Goal: Communication & Community: Share content

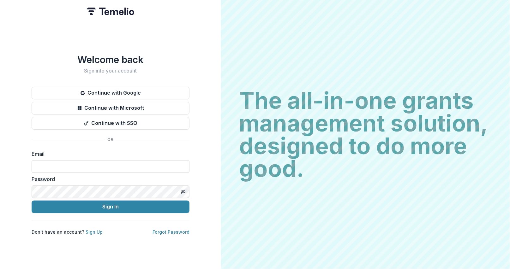
click at [109, 163] on input at bounding box center [111, 166] width 158 height 13
type input "**********"
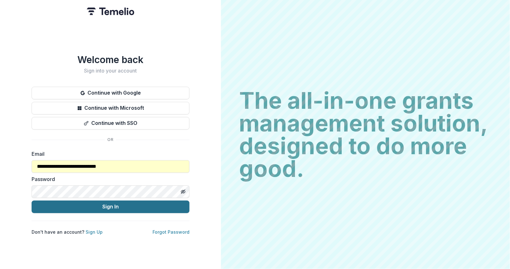
click at [112, 205] on button "Sign In" at bounding box center [111, 207] width 158 height 13
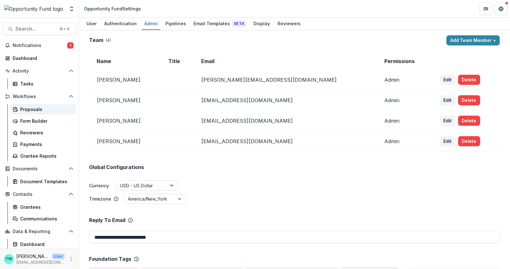
click at [32, 111] on div "Proposals" at bounding box center [45, 109] width 51 height 7
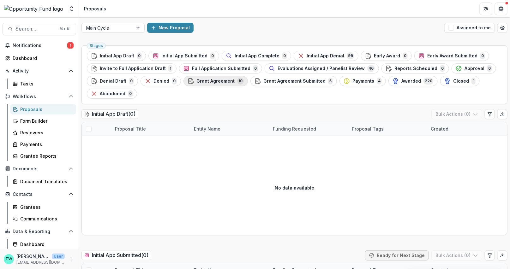
click at [196, 81] on span "Grant Agreement" at bounding box center [215, 81] width 38 height 5
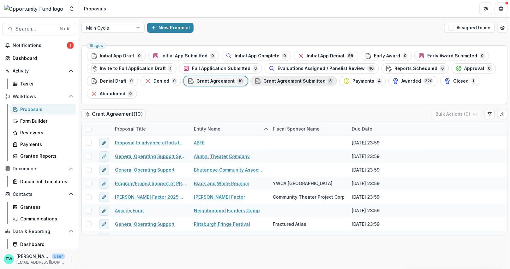
click at [287, 82] on span "Grant Agreement Submitted" at bounding box center [294, 81] width 62 height 5
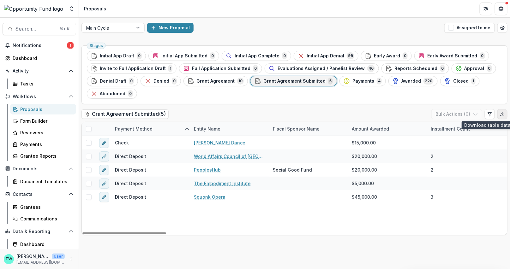
click at [503, 115] on icon "Export table data" at bounding box center [501, 115] width 3 height 1
click at [43, 31] on span "Search..." at bounding box center [35, 29] width 40 height 6
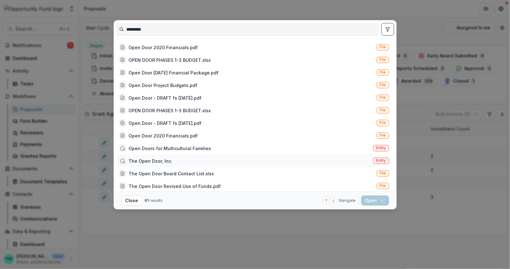
type input "*********"
click at [156, 159] on div "The Open Door, Inc." at bounding box center [151, 161] width 44 height 7
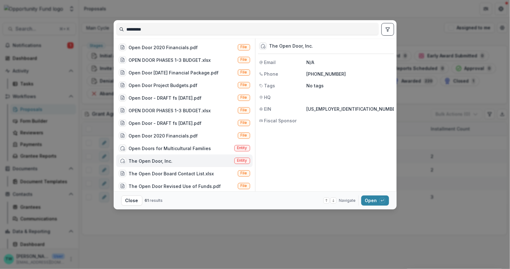
click at [243, 161] on span "Entity" at bounding box center [242, 160] width 10 height 4
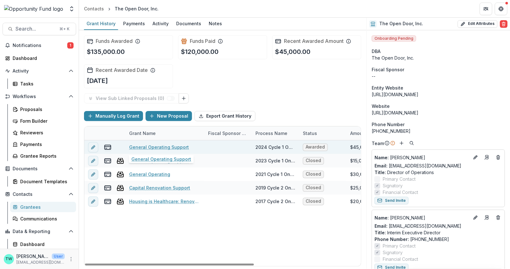
click at [142, 146] on link "General Operating Support" at bounding box center [159, 147] width 60 height 7
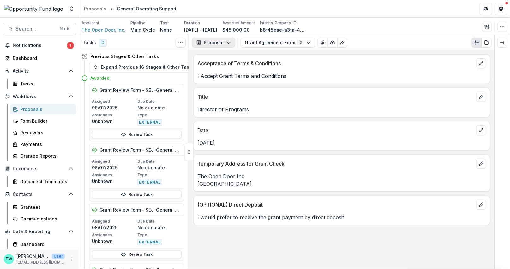
click at [229, 43] on icon "button" at bounding box center [228, 42] width 5 height 5
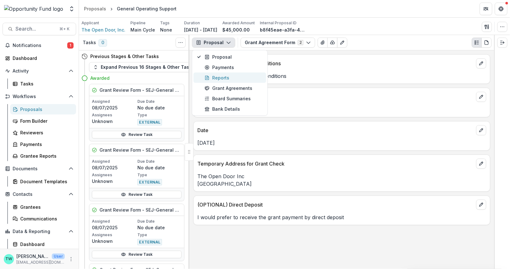
click at [224, 76] on div "Reports" at bounding box center [234, 78] width 58 height 7
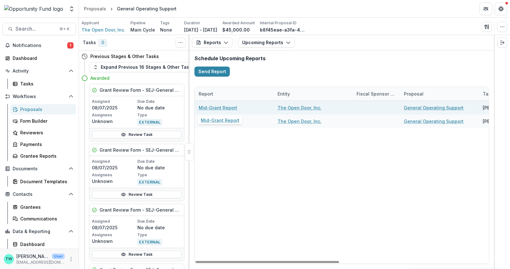
click at [223, 108] on link "Mid-Grant Report" at bounding box center [218, 107] width 39 height 7
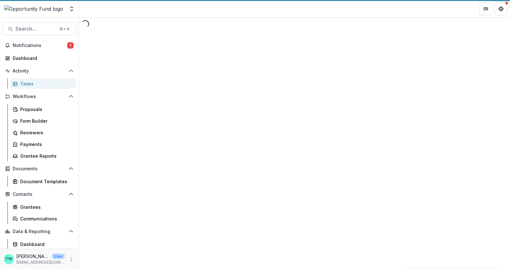
select select "********"
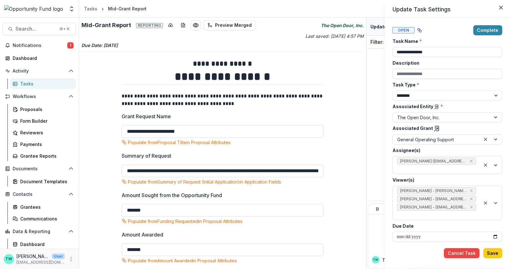
click at [335, 128] on div "**********" at bounding box center [255, 134] width 510 height 269
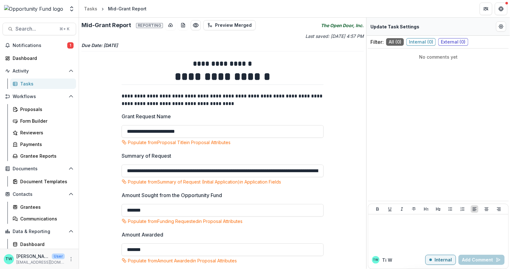
click at [340, 26] on icon "The Open Door, Inc." at bounding box center [342, 25] width 43 height 7
click at [500, 29] on button "Edit Form Settings" at bounding box center [501, 26] width 10 height 10
select select "********"
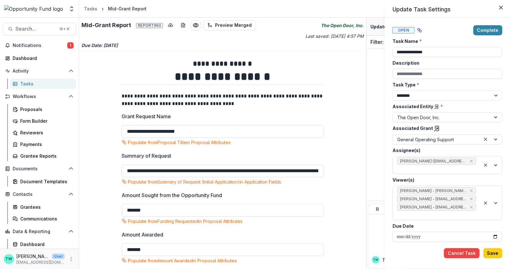
click at [434, 128] on line at bounding box center [435, 129] width 3 height 3
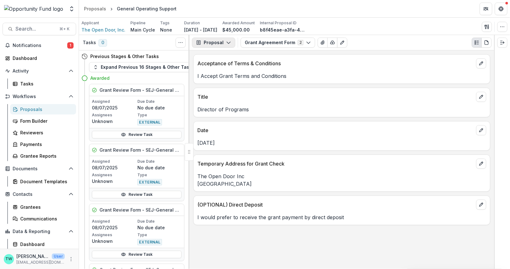
click at [228, 43] on icon "button" at bounding box center [228, 42] width 5 height 5
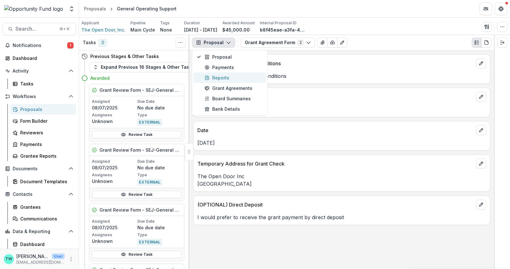
click at [217, 78] on div "Reports" at bounding box center [234, 78] width 58 height 7
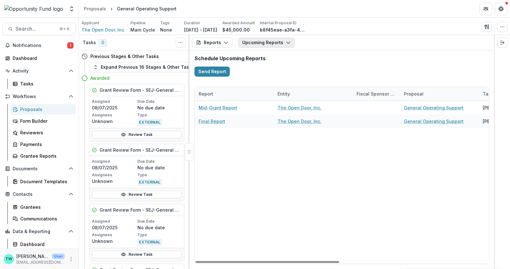
click at [279, 43] on button "Upcoming Reports" at bounding box center [266, 43] width 57 height 10
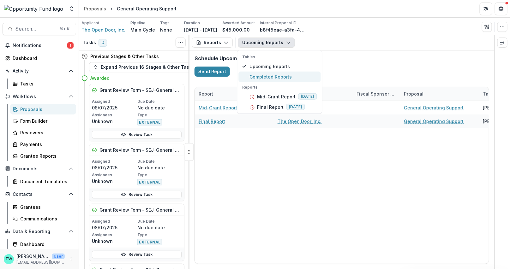
click at [273, 75] on span "Completed Reports" at bounding box center [283, 77] width 67 height 7
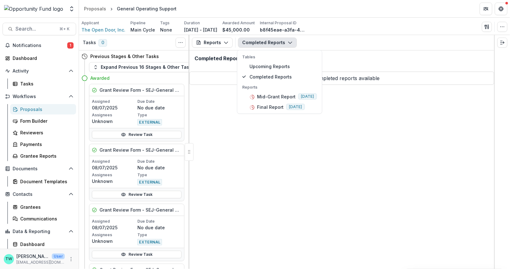
click at [217, 148] on div "Reports Proposal Payments Reports Grant Agreements Board Summaries Bank Details…" at bounding box center [341, 152] width 305 height 234
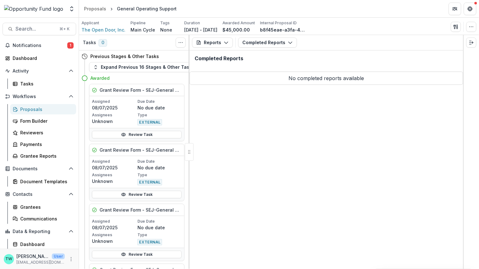
click at [31, 109] on div "Proposals" at bounding box center [45, 109] width 51 height 7
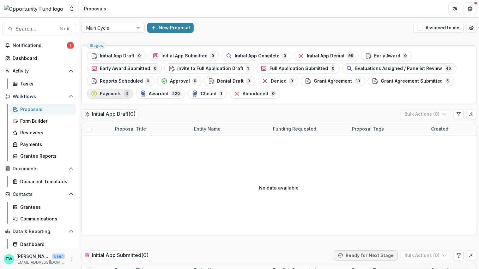
click at [107, 95] on span "Payments" at bounding box center [111, 93] width 22 height 5
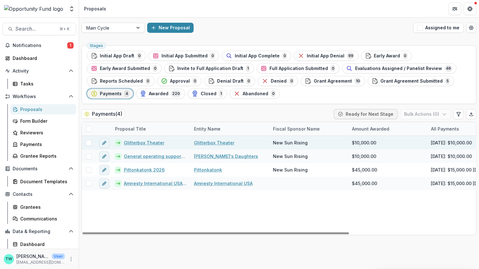
click at [150, 144] on link "Glitterbox Theater" at bounding box center [144, 143] width 40 height 7
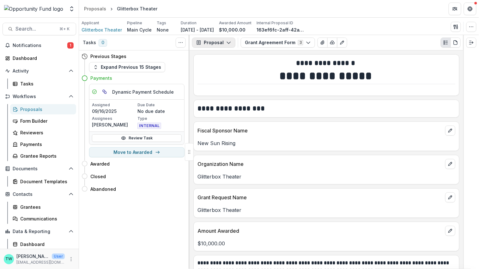
click at [219, 44] on button "Proposal" at bounding box center [213, 43] width 43 height 10
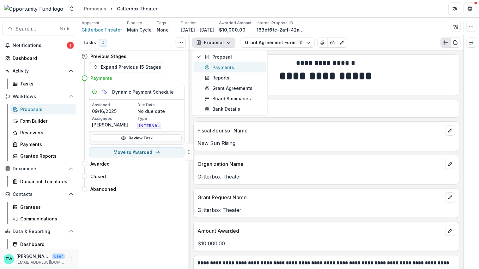
click at [219, 66] on div "Payments" at bounding box center [234, 67] width 58 height 7
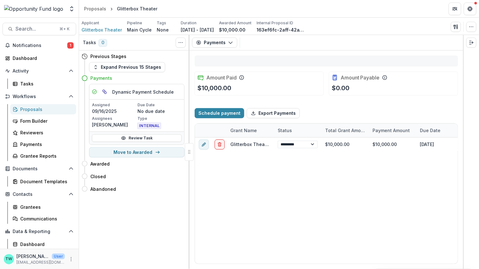
select select "****"
click at [40, 109] on div "Proposals" at bounding box center [45, 109] width 51 height 7
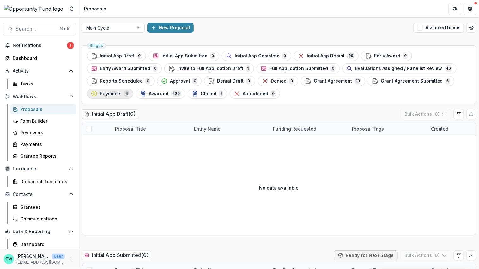
click at [112, 95] on span "Payments" at bounding box center [111, 93] width 22 height 5
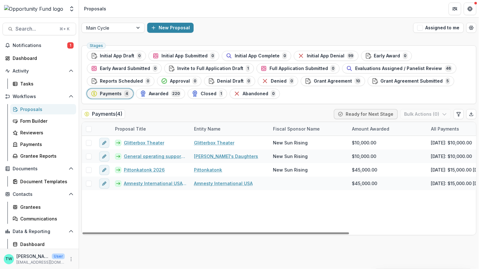
click at [91, 129] on span at bounding box center [89, 129] width 6 height 6
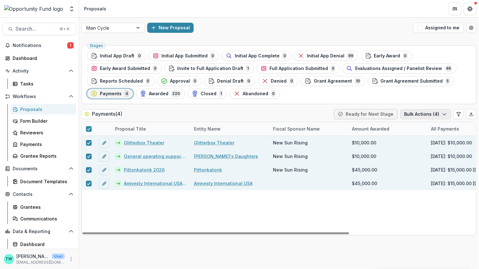
click at [414, 113] on button "Bulk Actions ( 4 )" at bounding box center [425, 114] width 51 height 10
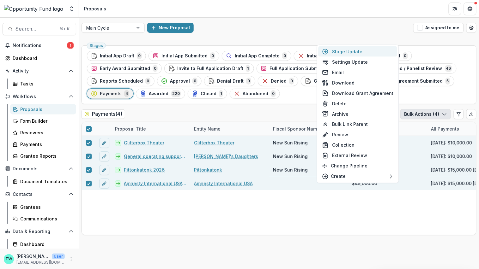
click at [359, 53] on button "Stage Update" at bounding box center [357, 51] width 79 height 10
select select "********"
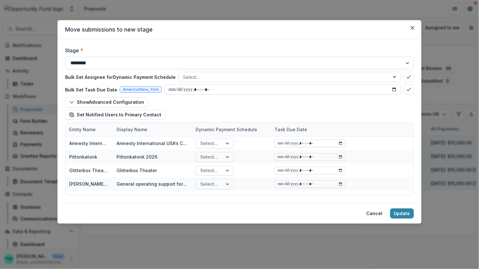
click at [177, 62] on select "**********" at bounding box center [239, 63] width 349 height 13
select select "*******"
click at [65, 57] on select "**********" at bounding box center [239, 63] width 349 height 13
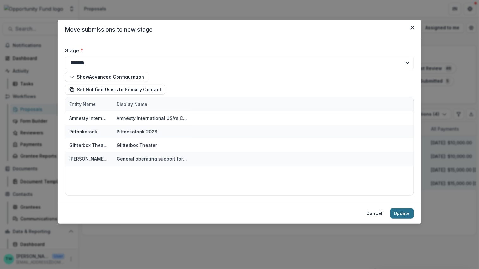
click at [403, 213] on button "Update" at bounding box center [402, 214] width 24 height 10
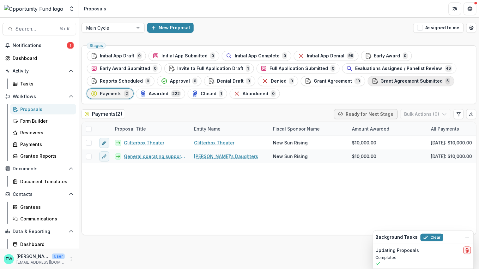
click at [400, 81] on span "Grant Agreement Submitted" at bounding box center [411, 81] width 62 height 5
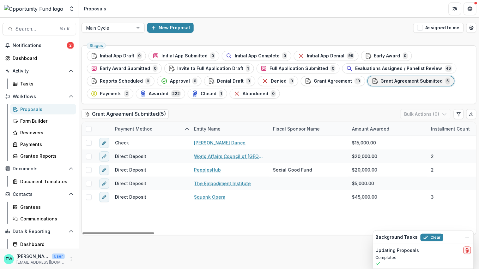
click at [88, 129] on span at bounding box center [89, 129] width 6 height 6
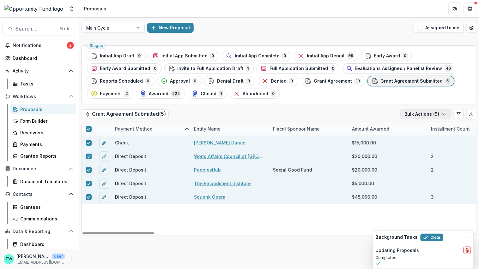
click at [443, 113] on icon "button" at bounding box center [444, 114] width 5 height 5
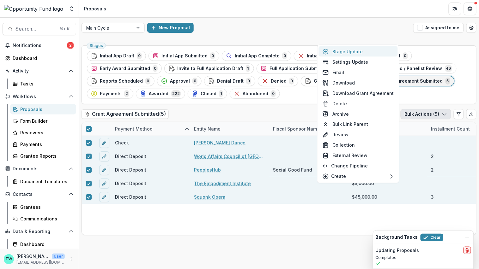
click at [355, 50] on button "Stage Update" at bounding box center [358, 51] width 79 height 10
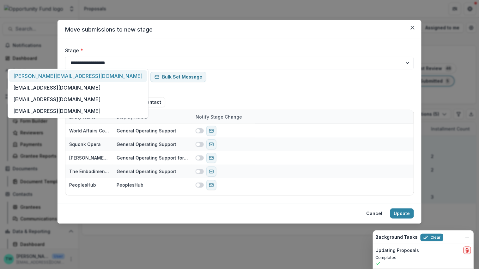
click at [111, 63] on div at bounding box center [74, 60] width 120 height 9
click at [179, 45] on div "**********" at bounding box center [239, 121] width 364 height 164
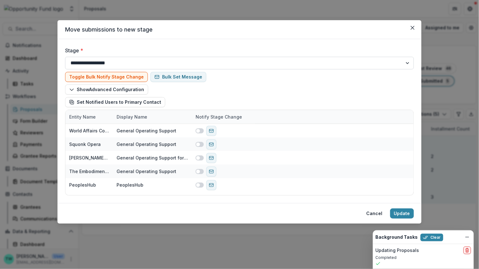
click at [177, 63] on select "**********" at bounding box center [239, 63] width 349 height 13
select select "********"
click at [65, 57] on select "**********" at bounding box center [239, 63] width 349 height 13
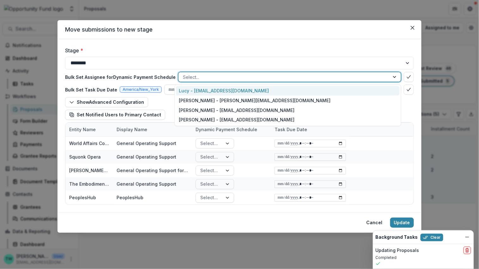
click at [200, 77] on div at bounding box center [284, 77] width 202 height 8
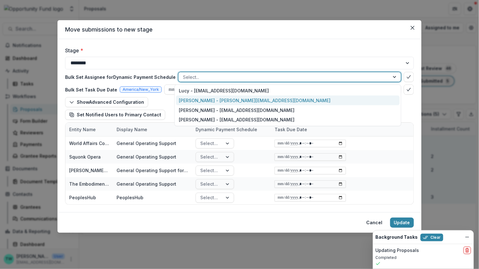
click at [201, 101] on div "Ti Wilhelm - twilhelm@theopportunityfund.org" at bounding box center [288, 101] width 224 height 10
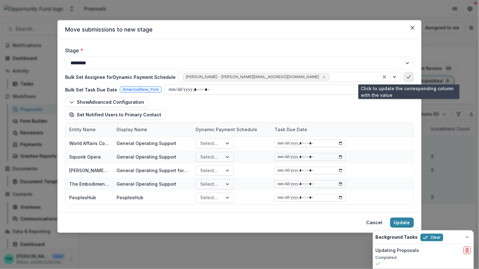
click at [407, 78] on polyline "bulk-confirm-option" at bounding box center [408, 76] width 3 height 3
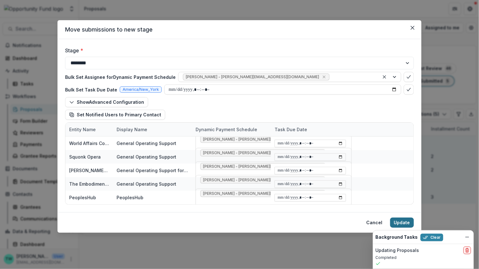
click at [403, 220] on button "Update" at bounding box center [402, 223] width 24 height 10
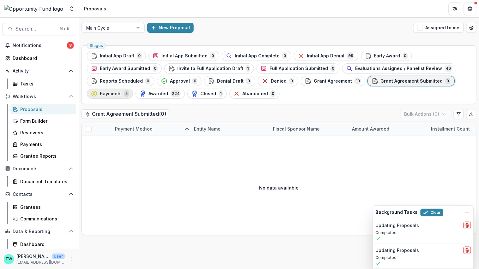
click at [110, 93] on span "Payments" at bounding box center [111, 93] width 22 height 5
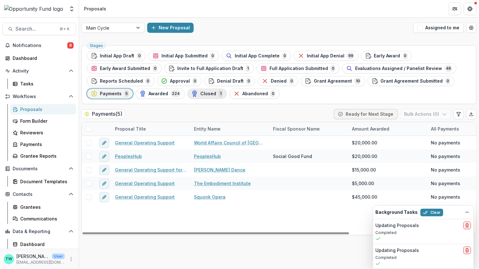
click at [205, 95] on span "Closed" at bounding box center [208, 93] width 16 height 5
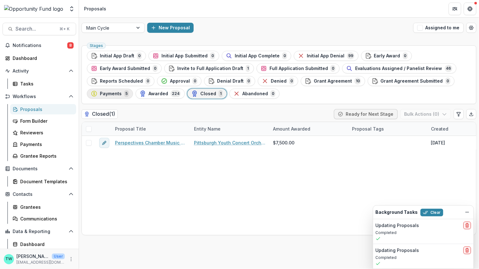
click at [112, 93] on span "Payments" at bounding box center [111, 93] width 22 height 5
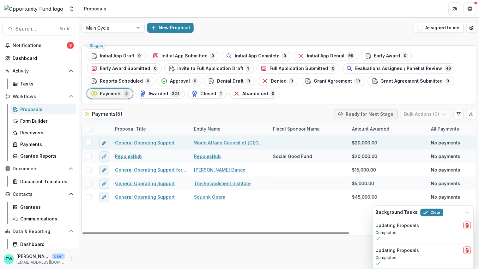
click at [142, 141] on link "General Operating Support" at bounding box center [145, 143] width 60 height 7
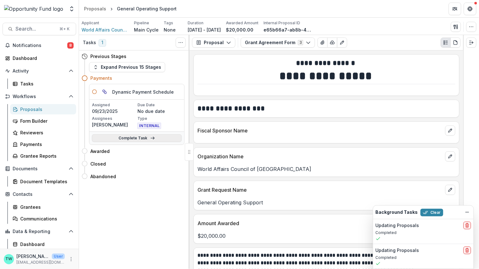
click at [142, 139] on link "Complete Task" at bounding box center [137, 138] width 90 height 8
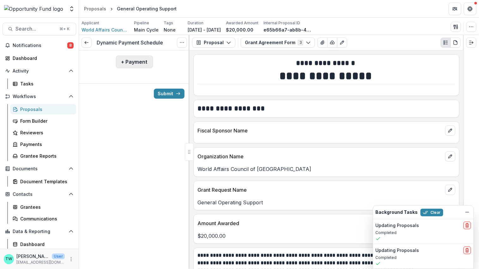
click at [140, 66] on button "+ Payment" at bounding box center [134, 62] width 37 height 13
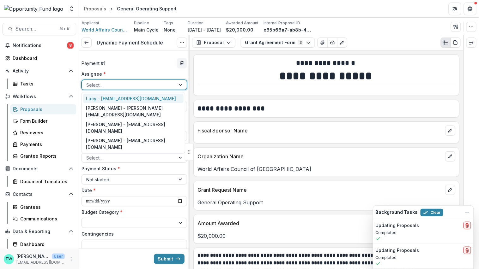
click at [133, 86] on div at bounding box center [128, 85] width 85 height 8
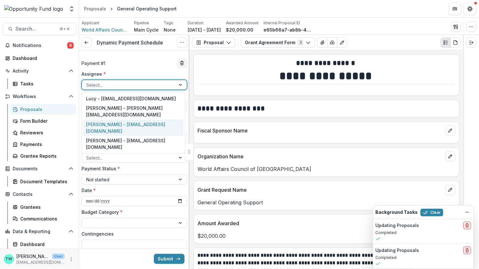
click at [131, 126] on div "[PERSON_NAME] - [EMAIL_ADDRESS][DOMAIN_NAME]" at bounding box center [133, 128] width 100 height 16
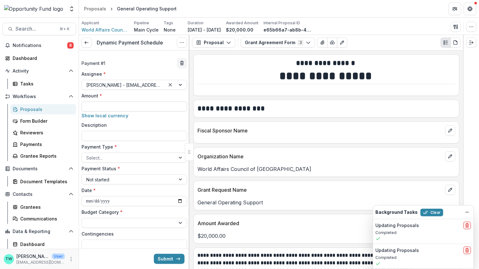
click at [125, 108] on input "Amount *" at bounding box center [133, 107] width 105 height 10
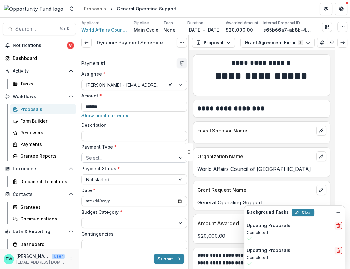
type input "*******"
click at [112, 159] on div at bounding box center [128, 158] width 85 height 8
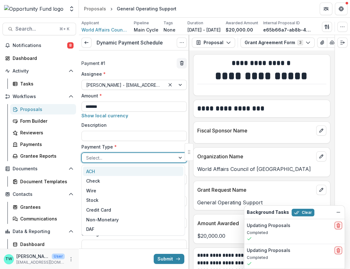
click at [109, 172] on div "ACH" at bounding box center [133, 172] width 100 height 10
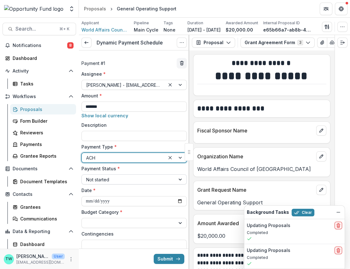
click at [110, 181] on div at bounding box center [128, 180] width 85 height 8
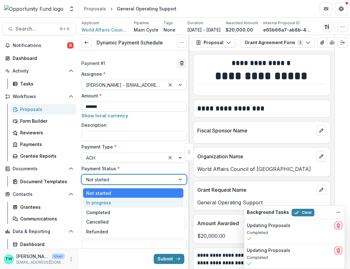
click at [109, 202] on div "In progress" at bounding box center [133, 203] width 100 height 10
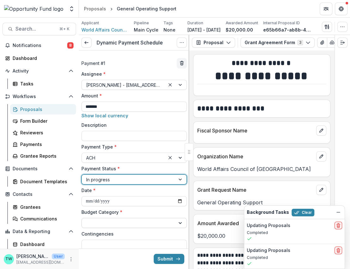
click at [107, 224] on div at bounding box center [128, 223] width 85 height 8
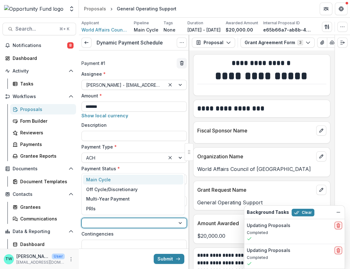
click at [106, 181] on div "Main Cycle" at bounding box center [98, 179] width 25 height 7
click at [110, 223] on div at bounding box center [128, 223] width 85 height 8
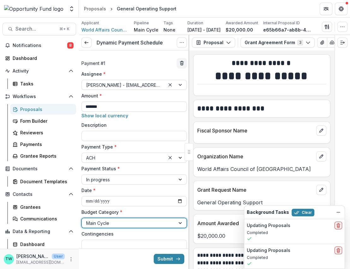
click at [119, 221] on div at bounding box center [128, 223] width 85 height 8
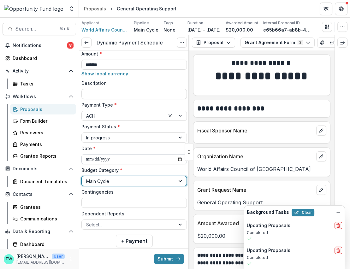
scroll to position [55, 0]
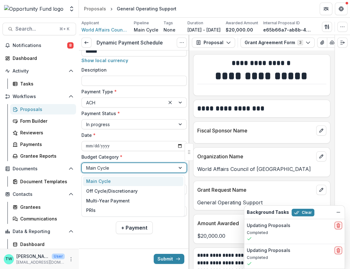
click at [125, 167] on div at bounding box center [128, 168] width 85 height 8
click at [107, 181] on div "Main Cycle" at bounding box center [98, 181] width 25 height 7
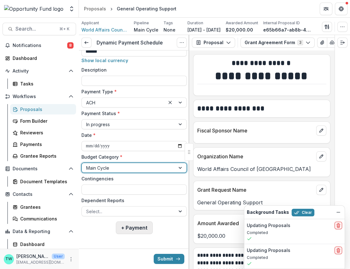
click at [133, 228] on button "+ Payment" at bounding box center [134, 228] width 37 height 13
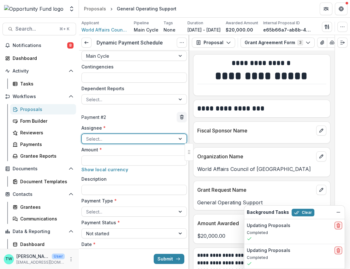
scroll to position [172, 0]
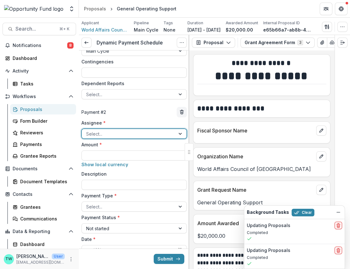
click at [130, 134] on div at bounding box center [128, 134] width 85 height 8
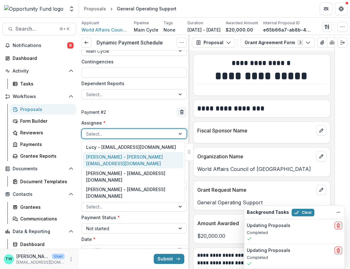
click at [124, 160] on div "Ti Wilhelm - twilhelm@theopportunityfund.org" at bounding box center [133, 160] width 100 height 16
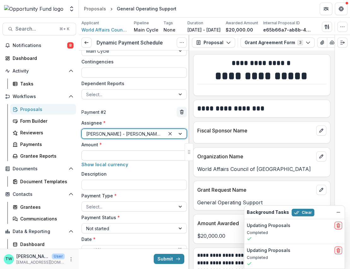
click at [116, 156] on input "Amount *" at bounding box center [133, 156] width 105 height 10
type input "*******"
click at [128, 204] on div at bounding box center [128, 207] width 85 height 8
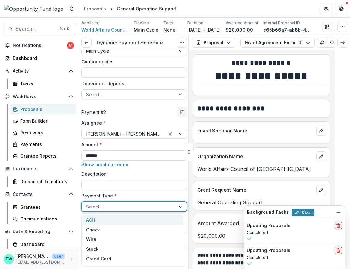
click at [120, 222] on div "ACH" at bounding box center [133, 220] width 100 height 10
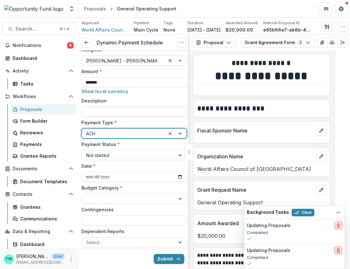
scroll to position [258, 0]
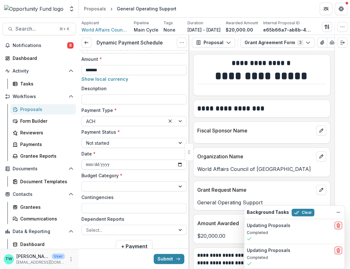
click at [116, 165] on input "**********" at bounding box center [133, 165] width 105 height 10
click at [96, 164] on input "**********" at bounding box center [133, 165] width 105 height 10
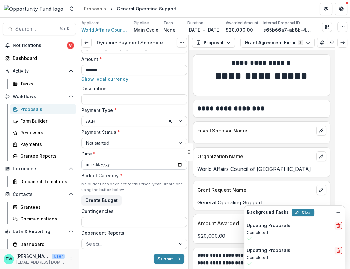
type input "**********"
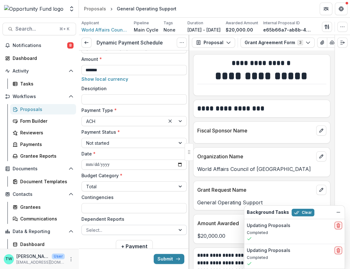
click at [134, 230] on div at bounding box center [128, 230] width 85 height 8
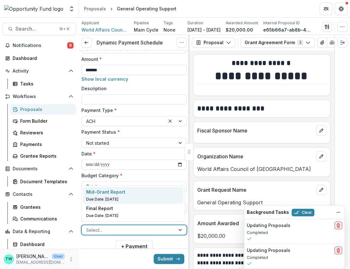
click at [124, 195] on div "Mid-Grant Report" at bounding box center [133, 192] width 94 height 7
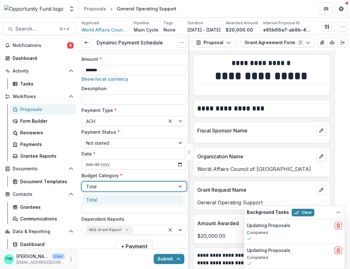
click at [117, 188] on div at bounding box center [128, 187] width 85 height 8
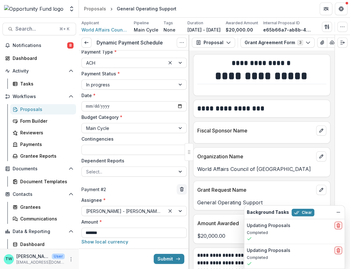
scroll to position [134, 0]
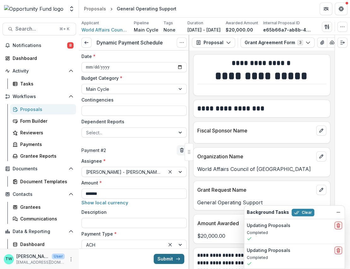
click at [168, 262] on button "Submit" at bounding box center [169, 259] width 31 height 10
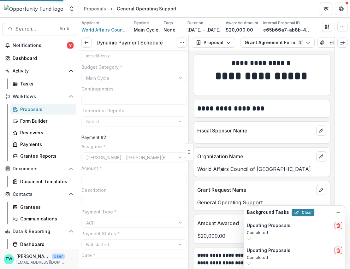
type input "*******"
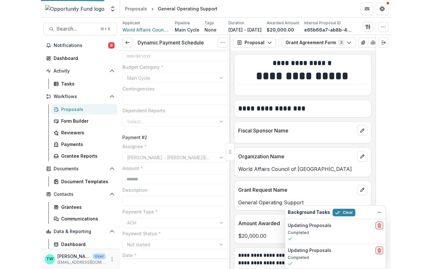
scroll to position [123, 0]
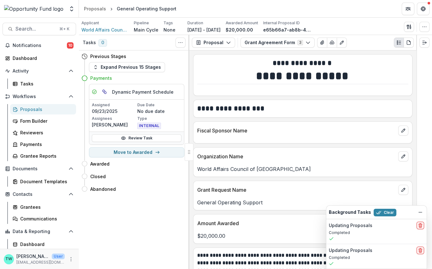
click at [60, 11] on div at bounding box center [34, 9] width 62 height 13
click at [72, 7] on polyline "Open entity switcher" at bounding box center [71, 7] width 3 height 1
click at [72, 9] on icon "Open entity switcher" at bounding box center [72, 9] width 6 height 6
click at [56, 9] on div at bounding box center [34, 9] width 62 height 13
click at [71, 8] on icon "Open entity switcher" at bounding box center [72, 9] width 6 height 6
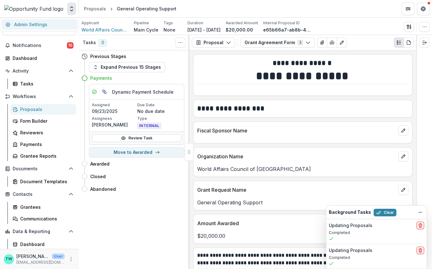
click at [39, 23] on link "Admin Settings" at bounding box center [40, 24] width 76 height 10
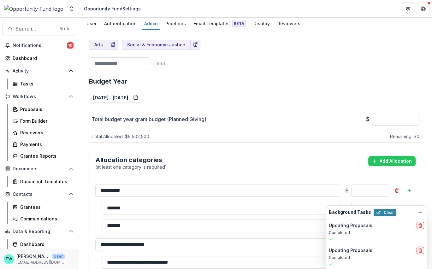
scroll to position [366, 0]
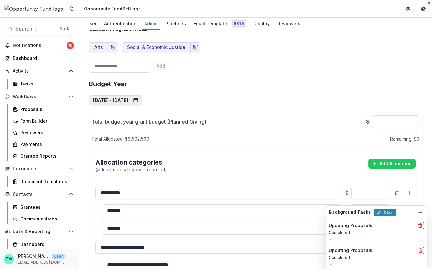
click at [134, 96] on button "Sep 1, 2025 - Aug 31, 2026" at bounding box center [115, 100] width 53 height 10
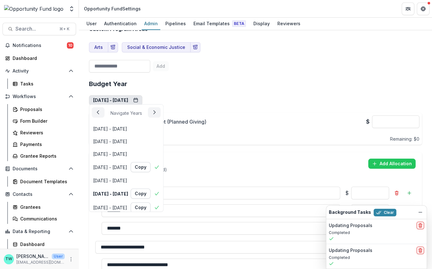
click at [201, 75] on div "**********" at bounding box center [255, 216] width 333 height 282
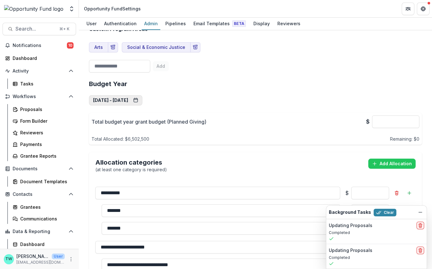
click at [142, 98] on button "Sep 1, 2025 - Aug 31, 2026" at bounding box center [115, 100] width 53 height 10
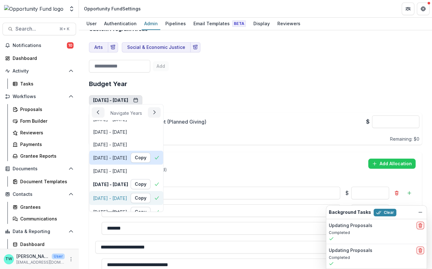
scroll to position [0, 0]
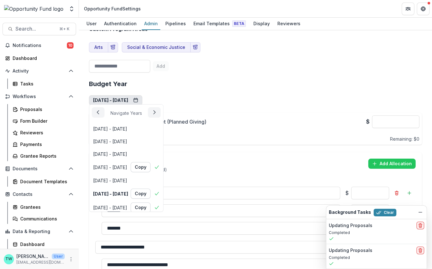
click at [206, 80] on h2 "Budget Year" at bounding box center [255, 84] width 333 height 8
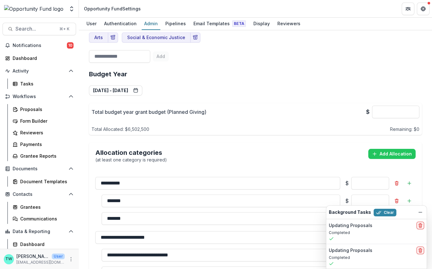
scroll to position [383, 0]
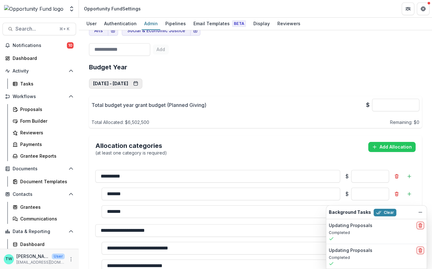
click at [142, 81] on button "Sep 1, 2025 - Aug 31, 2026" at bounding box center [115, 84] width 53 height 10
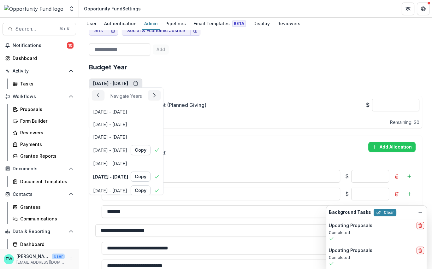
click at [133, 83] on button "Sep 1, 2025 - Aug 31, 2026" at bounding box center [115, 84] width 53 height 10
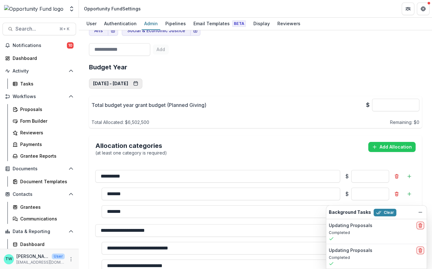
click at [132, 81] on button "Sep 1, 2025 - Aug 31, 2026" at bounding box center [115, 84] width 53 height 10
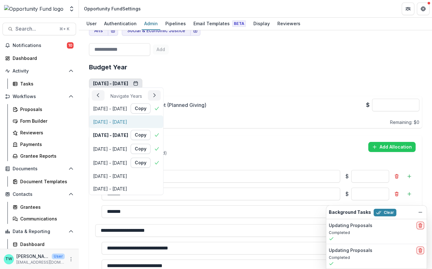
scroll to position [0, 0]
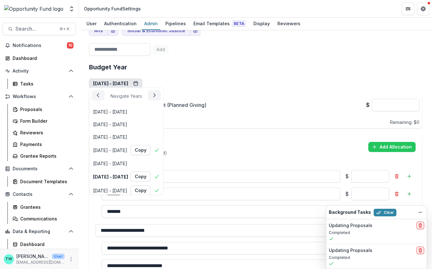
click at [262, 67] on h2 "Budget Year" at bounding box center [255, 67] width 333 height 8
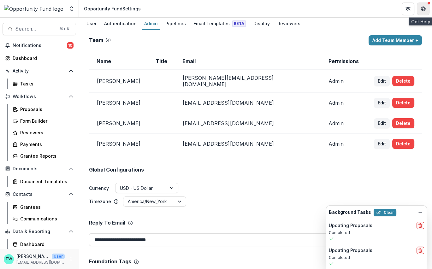
click at [423, 10] on icon "Get Help" at bounding box center [423, 8] width 5 height 5
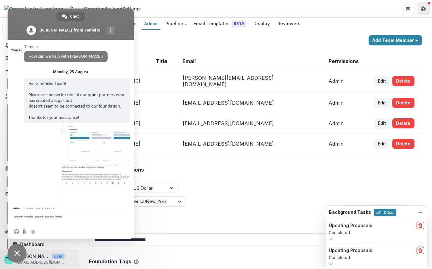
scroll to position [683, 0]
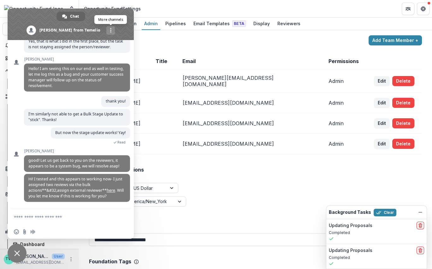
click at [106, 30] on div "More channels" at bounding box center [110, 30] width 9 height 9
click at [74, 44] on link "Continue on Email" at bounding box center [70, 44] width 11 height 11
click at [21, 251] on span "Close chat" at bounding box center [17, 253] width 19 height 19
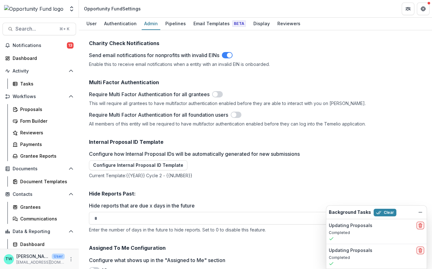
scroll to position [969, 0]
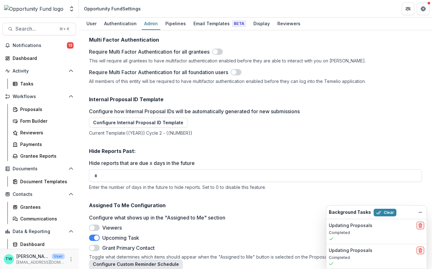
click at [144, 261] on button "Configure Custom Reminder Schedule" at bounding box center [136, 265] width 94 height 10
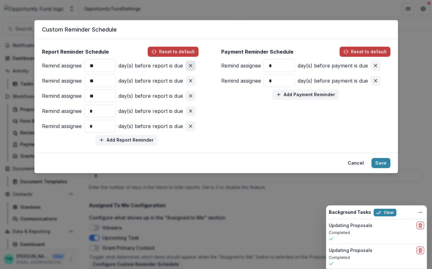
click at [190, 67] on icon "Remove pair" at bounding box center [190, 65] width 5 height 5
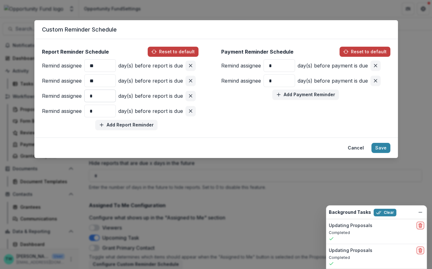
click at [93, 96] on input "*" at bounding box center [100, 96] width 32 height 13
type input "*"
click at [190, 111] on icon "Remove pair" at bounding box center [190, 111] width 5 height 5
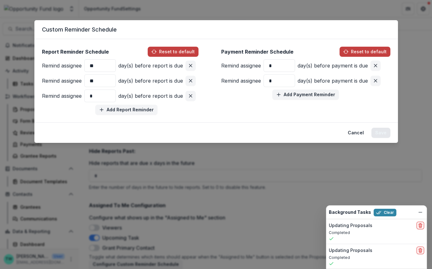
click at [379, 134] on button "Save" at bounding box center [381, 133] width 19 height 10
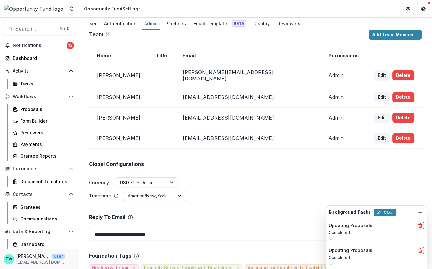
scroll to position [0, 0]
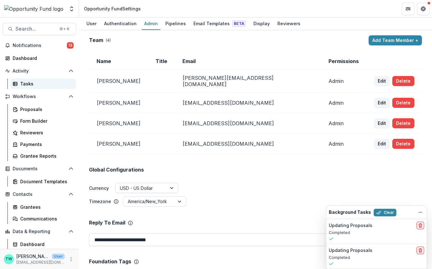
click at [31, 85] on div "Tasks" at bounding box center [45, 84] width 51 height 7
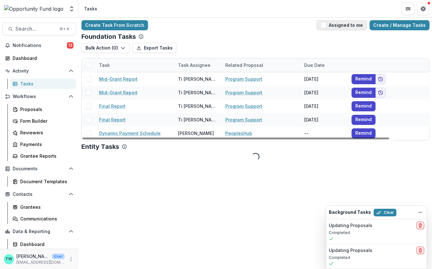
click at [354, 26] on button "Assigned to me" at bounding box center [342, 25] width 51 height 10
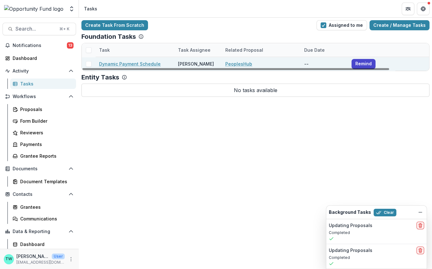
click at [124, 65] on link "Dynamic Payment Schedule" at bounding box center [130, 64] width 62 height 7
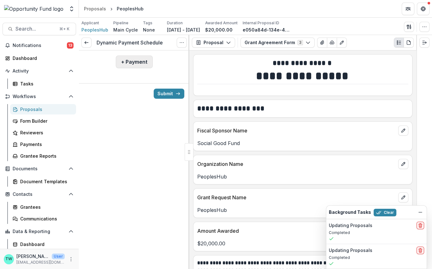
click at [135, 60] on button "+ Payment" at bounding box center [134, 62] width 37 height 13
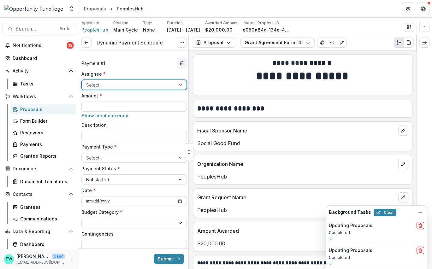
click at [125, 85] on div at bounding box center [128, 85] width 85 height 8
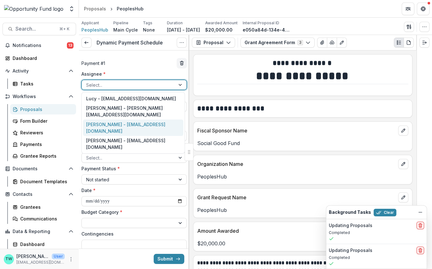
click at [122, 128] on div "Jake Goodman - jgoodman@theopportunityfund.org" at bounding box center [133, 128] width 100 height 16
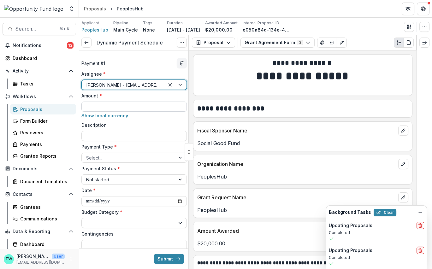
click at [111, 105] on input "Amount *" at bounding box center [133, 107] width 105 height 10
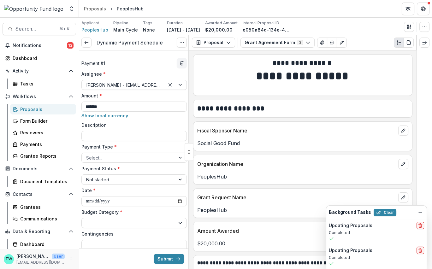
type input "*******"
click at [134, 158] on div at bounding box center [128, 158] width 85 height 8
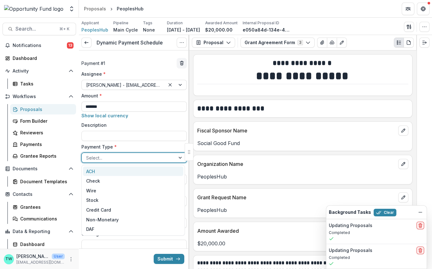
click at [125, 174] on div "ACH" at bounding box center [133, 172] width 100 height 10
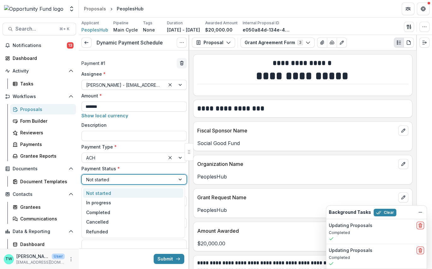
click at [125, 180] on div at bounding box center [128, 180] width 85 height 8
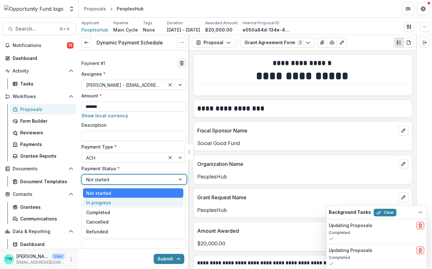
click at [123, 202] on div "In progress" at bounding box center [133, 203] width 100 height 10
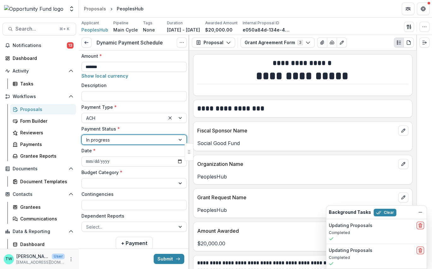
scroll to position [45, 0]
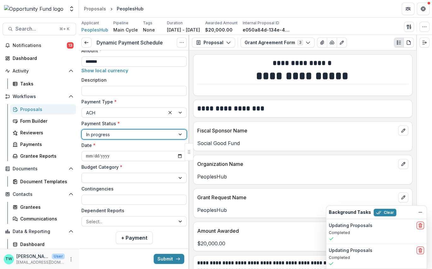
click at [134, 174] on div at bounding box center [128, 178] width 93 height 9
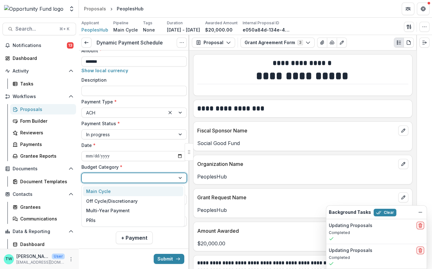
click at [131, 193] on div "Main Cycle" at bounding box center [133, 192] width 100 height 10
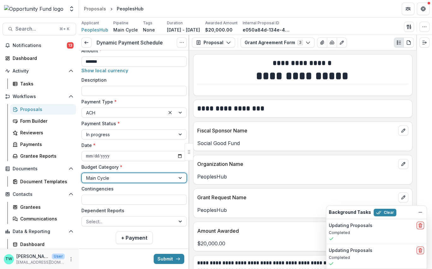
scroll to position [55, 0]
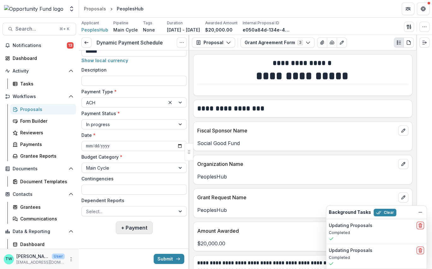
click at [139, 227] on button "+ Payment" at bounding box center [134, 228] width 37 height 13
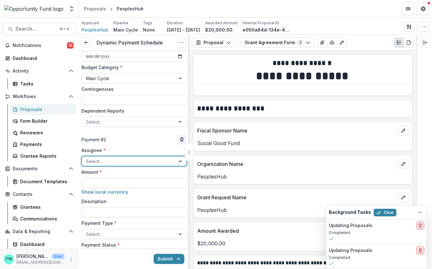
scroll to position [173, 0]
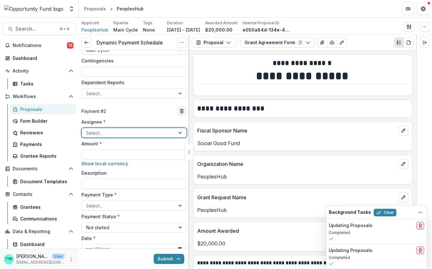
click at [128, 134] on div at bounding box center [128, 133] width 85 height 8
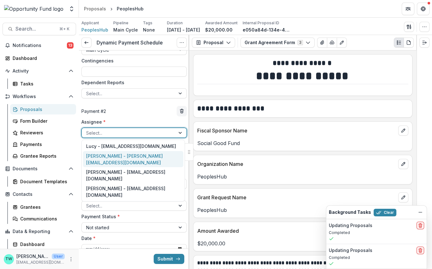
click at [125, 160] on div "Ti Wilhelm - twilhelm@theopportunityfund.org" at bounding box center [133, 159] width 100 height 16
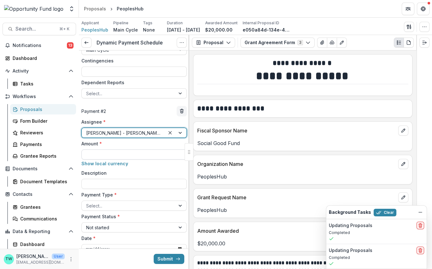
click at [116, 154] on input "Amount *" at bounding box center [133, 155] width 105 height 10
type input "*******"
click at [128, 203] on div at bounding box center [128, 206] width 85 height 8
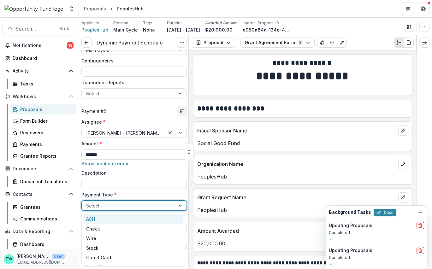
click at [123, 223] on div "ACH" at bounding box center [133, 219] width 100 height 10
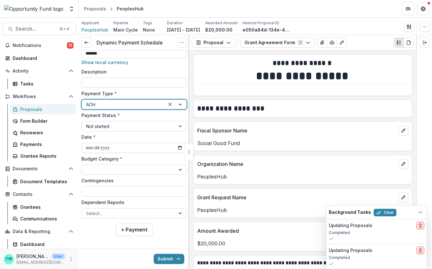
scroll to position [276, 0]
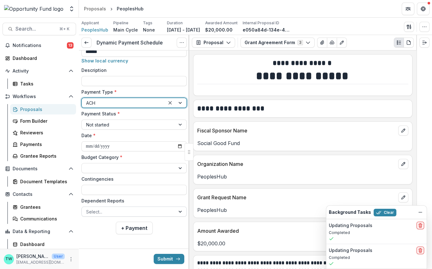
click at [127, 212] on div at bounding box center [128, 212] width 85 height 8
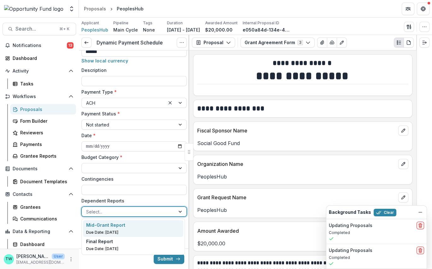
click at [125, 227] on div "Mid-Grant Report" at bounding box center [133, 225] width 94 height 7
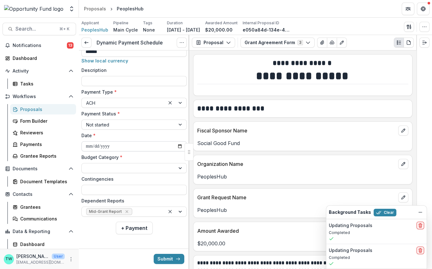
click at [96, 145] on input "**********" at bounding box center [133, 146] width 105 height 10
click at [121, 146] on input "**********" at bounding box center [133, 146] width 105 height 10
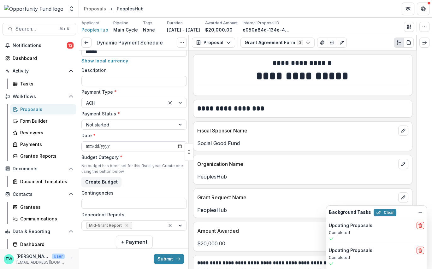
type input "**********"
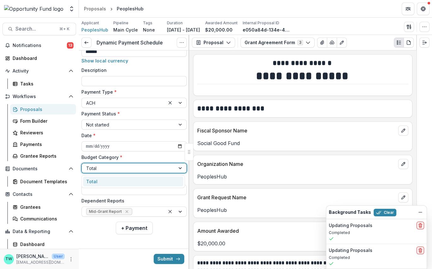
click at [124, 170] on div at bounding box center [128, 168] width 85 height 8
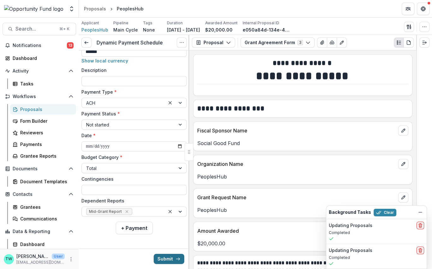
click at [165, 258] on button "Submit" at bounding box center [169, 259] width 31 height 10
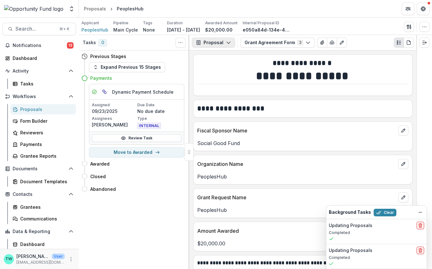
click at [227, 42] on polyline "button" at bounding box center [228, 43] width 3 height 2
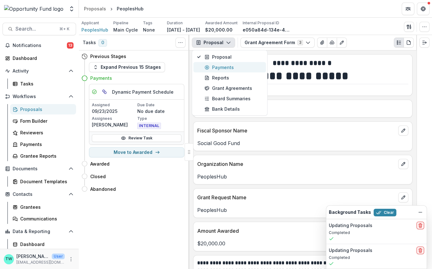
click at [220, 69] on div "Payments" at bounding box center [234, 67] width 58 height 7
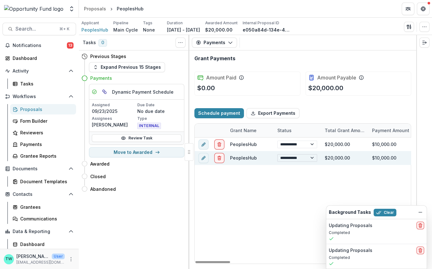
click at [312, 157] on select "**********" at bounding box center [297, 159] width 40 height 8
click at [277, 155] on select "**********" at bounding box center [297, 159] width 40 height 8
select select "**********"
select select "******"
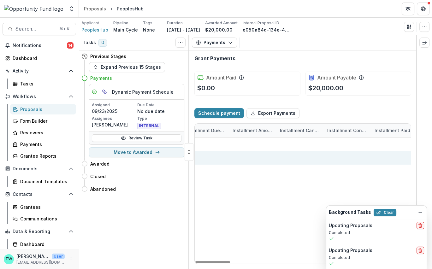
scroll to position [0, 942]
select select "******"
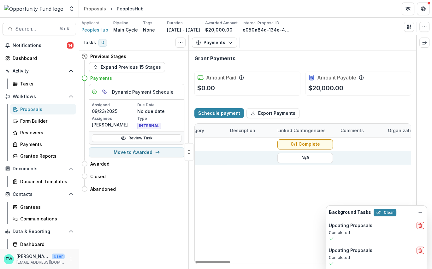
scroll to position [0, 0]
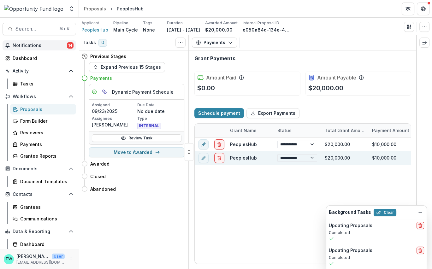
click at [36, 48] on span "Notifications" at bounding box center [40, 45] width 54 height 5
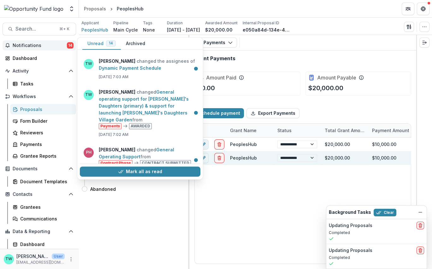
scroll to position [380, 0]
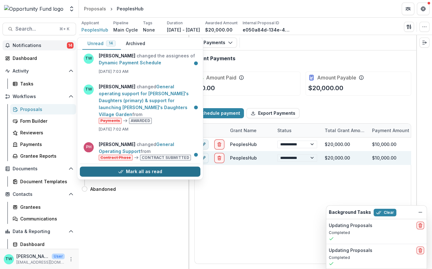
click at [136, 173] on button "Mark all as read" at bounding box center [140, 172] width 121 height 10
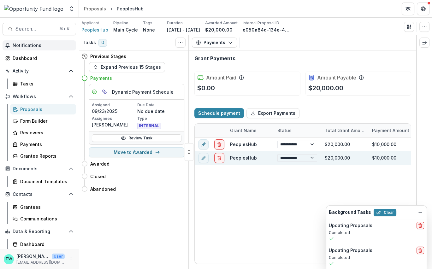
click at [318, 51] on div "**********" at bounding box center [302, 160] width 227 height 219
select select "******"
click at [28, 109] on div "Proposals" at bounding box center [45, 109] width 51 height 7
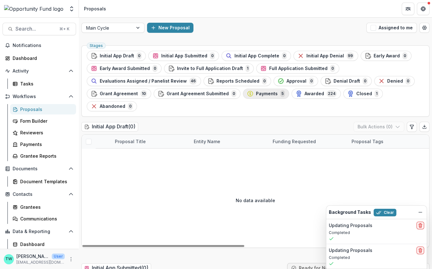
click at [265, 93] on span "Payments" at bounding box center [267, 93] width 22 height 5
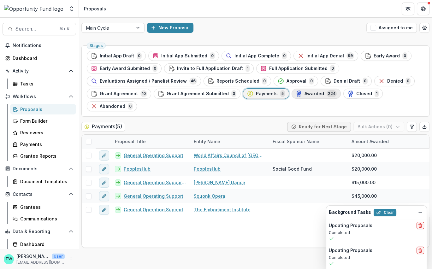
click at [306, 95] on span "Awarded" at bounding box center [315, 93] width 20 height 5
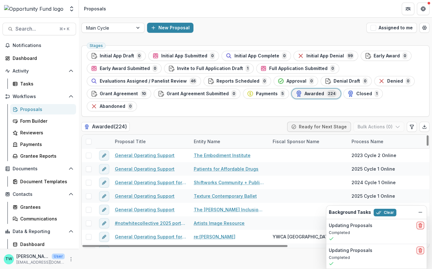
click at [213, 142] on div "Entity Name" at bounding box center [207, 141] width 34 height 7
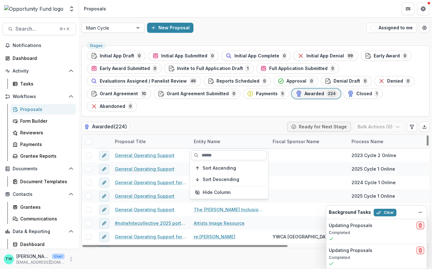
click at [212, 154] on input at bounding box center [229, 155] width 76 height 10
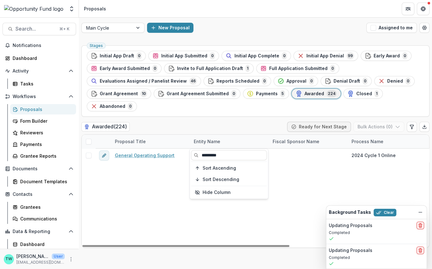
type input "*********"
click at [155, 179] on div "General Operating Support The Open Door, Inc. 2024 Cycle 1 Online $45,000.00 0" at bounding box center [373, 198] width 582 height 99
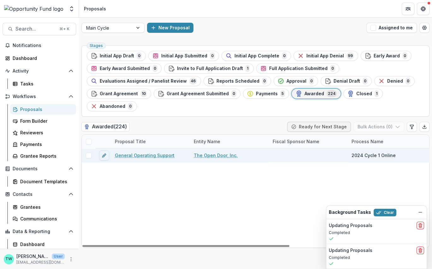
click at [143, 155] on link "General Operating Support" at bounding box center [145, 155] width 60 height 7
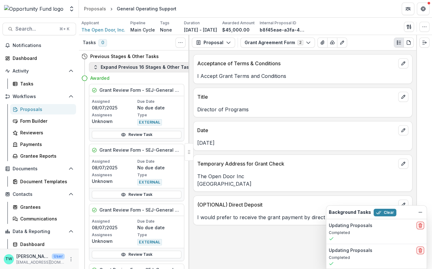
click at [145, 69] on button "Expand Previous 16 Stages & Other Tasks" at bounding box center [143, 67] width 109 height 10
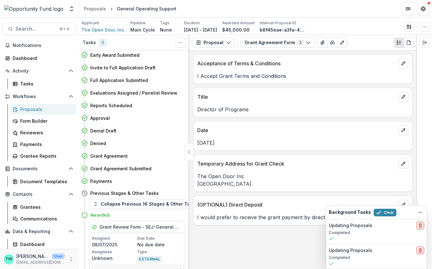
scroll to position [495, 0]
click at [171, 177] on button "Move here" at bounding box center [171, 181] width 26 height 8
select select "********"
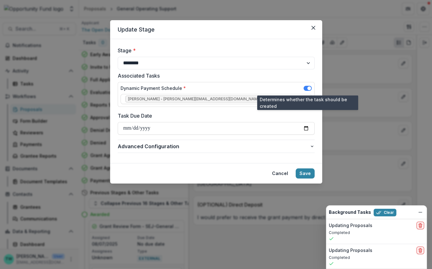
click at [305, 89] on span at bounding box center [308, 88] width 8 height 5
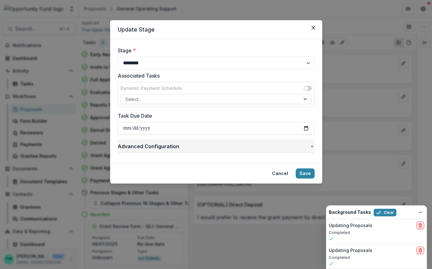
click at [312, 146] on icon "button" at bounding box center [312, 147] width 3 height 2
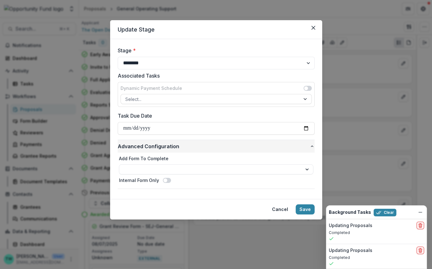
click at [312, 146] on icon "button" at bounding box center [312, 147] width 3 height 2
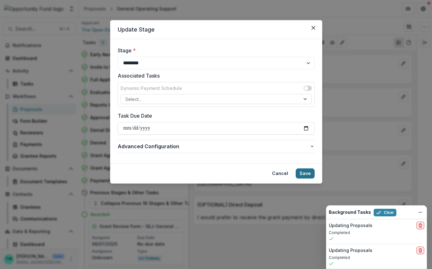
click at [306, 173] on button "Save" at bounding box center [305, 174] width 19 height 10
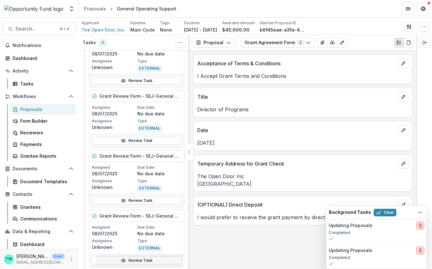
scroll to position [0, 0]
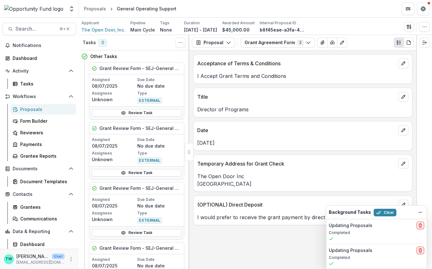
click at [39, 110] on div "Proposals" at bounding box center [45, 109] width 51 height 7
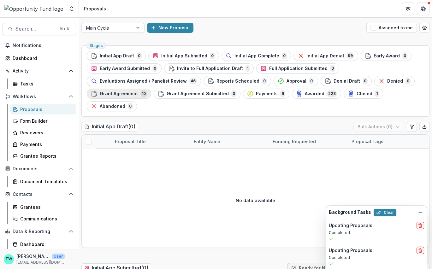
click at [129, 95] on span "Grant Agreement" at bounding box center [119, 93] width 38 height 5
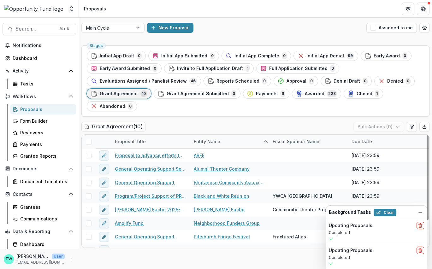
click at [89, 140] on span at bounding box center [89, 142] width 6 height 6
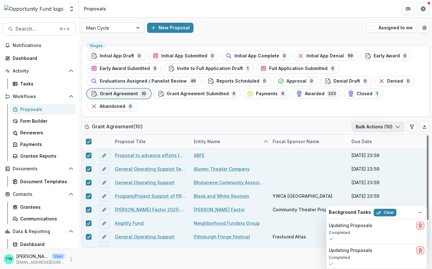
click at [398, 127] on polyline "button" at bounding box center [397, 127] width 3 height 2
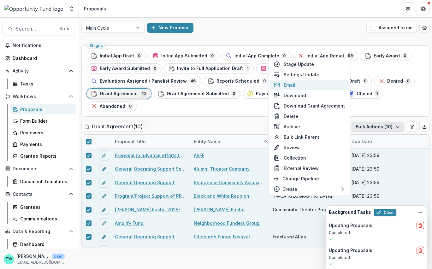
click at [290, 87] on button "Email" at bounding box center [309, 85] width 79 height 10
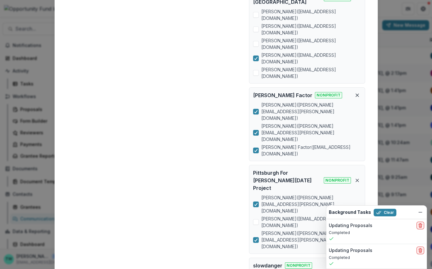
scroll to position [740, 0]
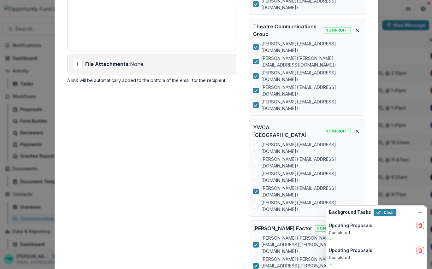
scroll to position [553, 0]
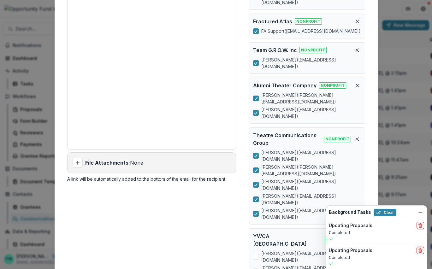
scroll to position [457, 0]
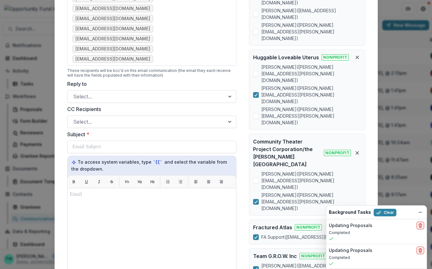
scroll to position [250, 0]
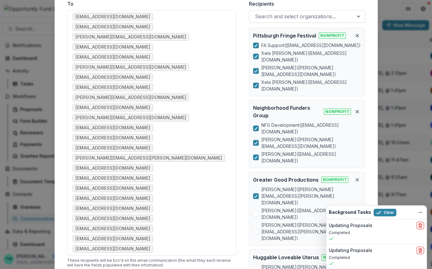
scroll to position [53, 0]
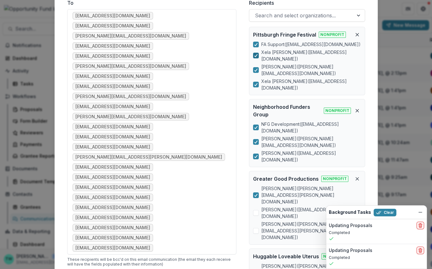
click at [257, 53] on span at bounding box center [256, 56] width 6 height 6
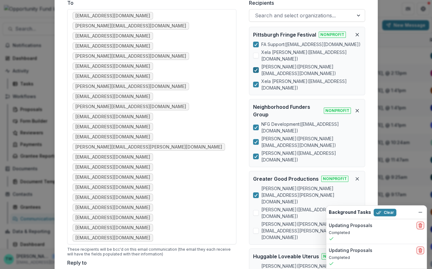
click at [257, 67] on span at bounding box center [256, 70] width 6 height 6
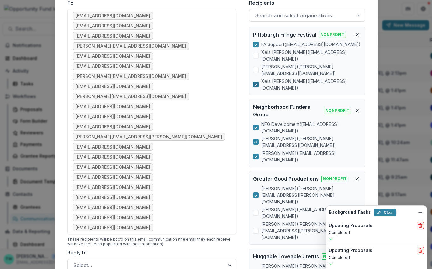
click at [256, 83] on polyline at bounding box center [255, 84] width 3 height 3
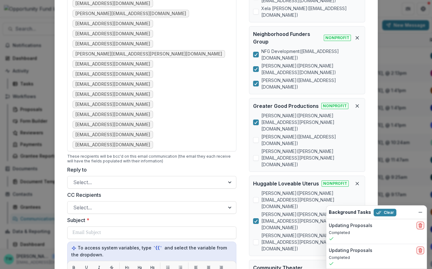
scroll to position [126, 0]
click at [356, 104] on line "Remove organization" at bounding box center [357, 105] width 3 height 3
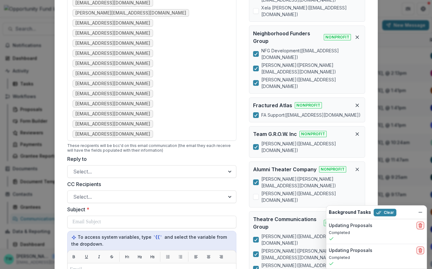
scroll to position [116, 0]
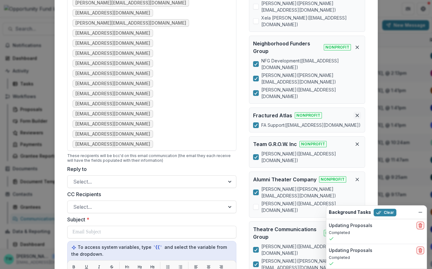
click at [357, 113] on icon "Remove organization" at bounding box center [357, 115] width 5 height 5
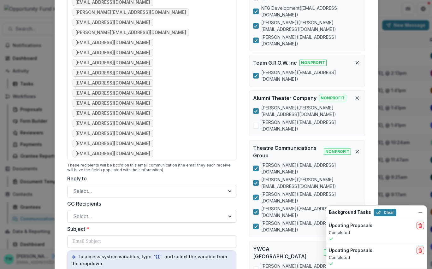
scroll to position [98, 0]
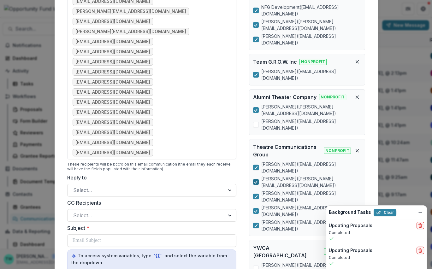
click at [256, 181] on icon at bounding box center [256, 182] width 4 height 3
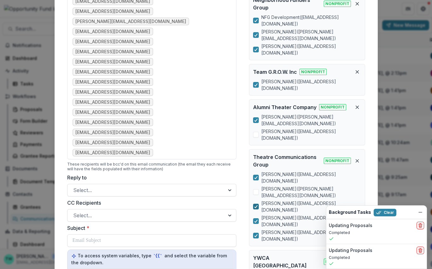
click at [255, 206] on polyline at bounding box center [255, 207] width 3 height 3
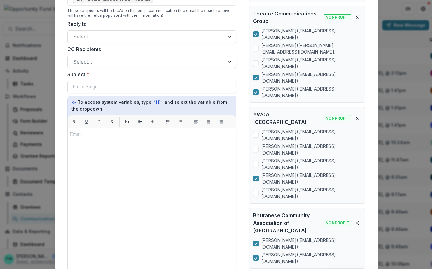
scroll to position [241, 0]
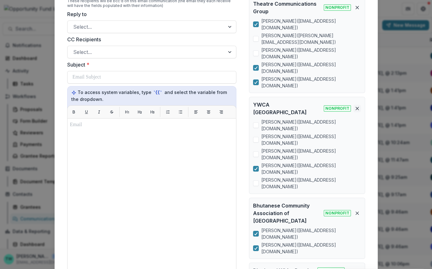
click at [357, 107] on line "Remove organization" at bounding box center [357, 108] width 3 height 3
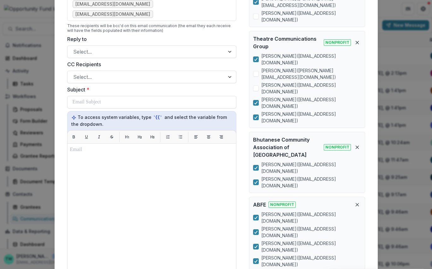
scroll to position [220, 0]
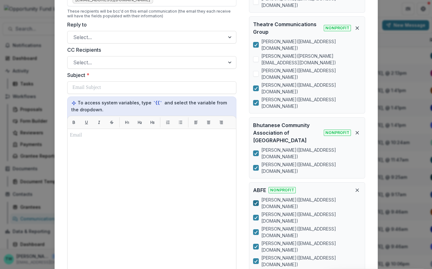
click at [256, 202] on polyline at bounding box center [255, 203] width 3 height 3
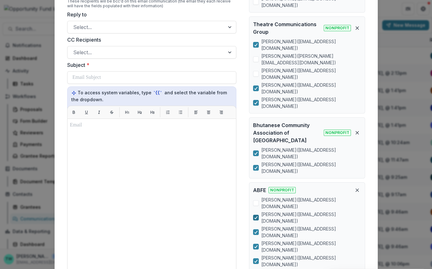
click at [255, 216] on icon at bounding box center [256, 217] width 4 height 3
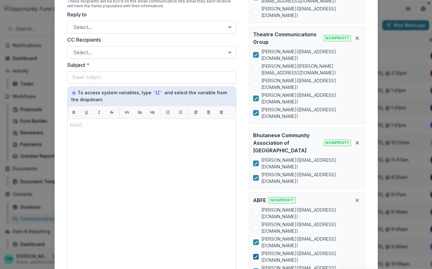
click at [254, 255] on icon at bounding box center [256, 256] width 4 height 3
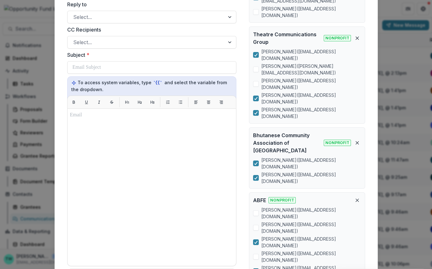
click at [254, 269] on polyline at bounding box center [255, 271] width 3 height 3
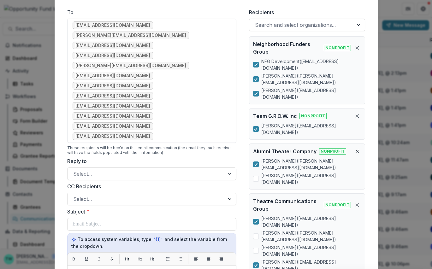
scroll to position [45, 0]
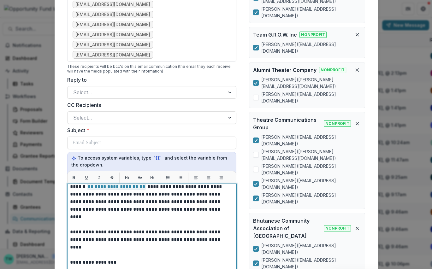
scroll to position [0, 0]
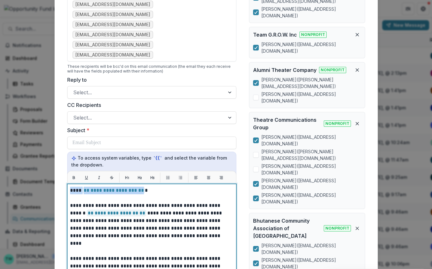
drag, startPoint x: 142, startPoint y: 120, endPoint x: 68, endPoint y: 115, distance: 75.0
click at [68, 184] on div "**********" at bounding box center [151, 263] width 169 height 158
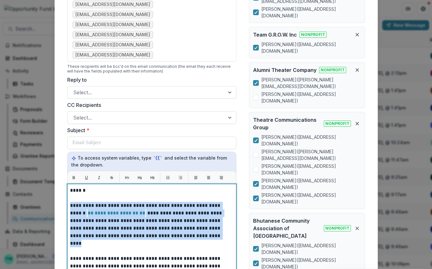
drag, startPoint x: 168, startPoint y: 162, endPoint x: 68, endPoint y: 133, distance: 104.7
click at [68, 184] on div "**********" at bounding box center [151, 263] width 169 height 158
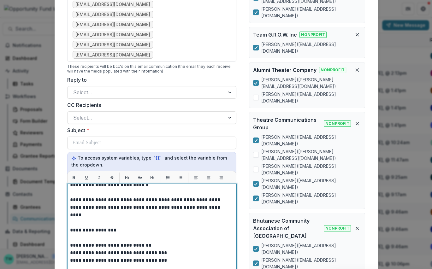
scroll to position [36, 0]
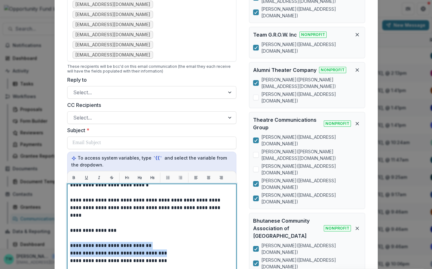
drag, startPoint x: 167, startPoint y: 173, endPoint x: 65, endPoint y: 164, distance: 102.3
click at [65, 164] on form "**********" at bounding box center [151, 154] width 179 height 465
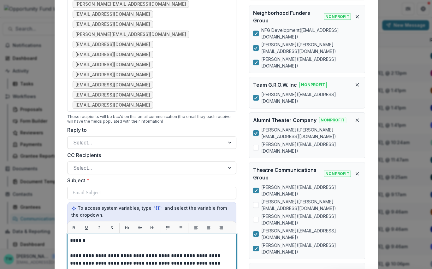
scroll to position [83, 0]
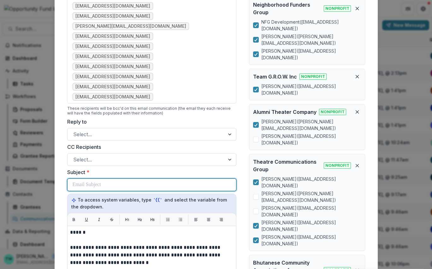
click at [150, 179] on div at bounding box center [152, 185] width 158 height 12
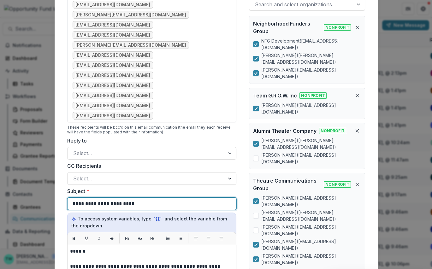
scroll to position [63, 0]
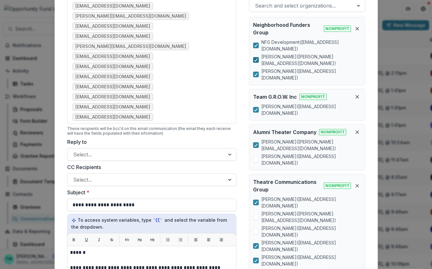
click at [255, 59] on polyline at bounding box center [255, 60] width 3 height 3
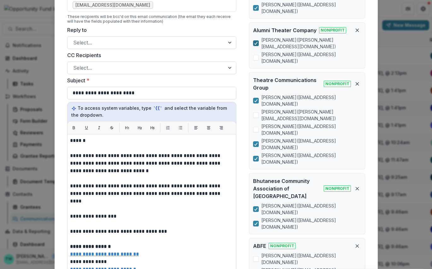
scroll to position [166, 0]
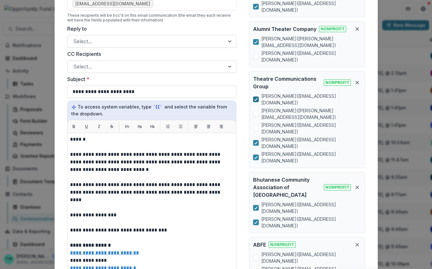
click at [256, 98] on icon at bounding box center [256, 99] width 4 height 3
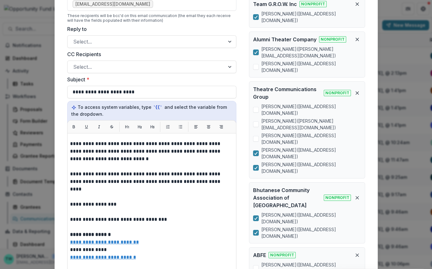
scroll to position [12, 0]
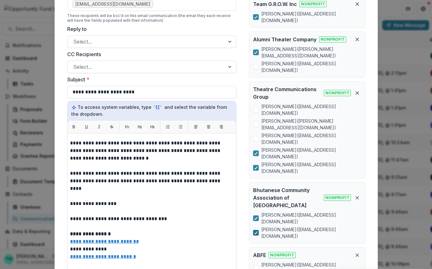
click at [255, 232] on polyline at bounding box center [255, 233] width 3 height 3
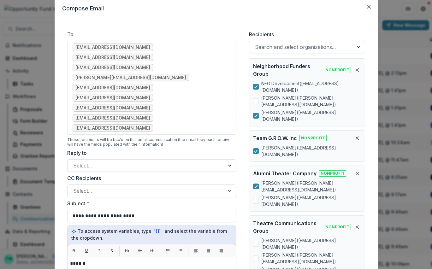
scroll to position [0, 0]
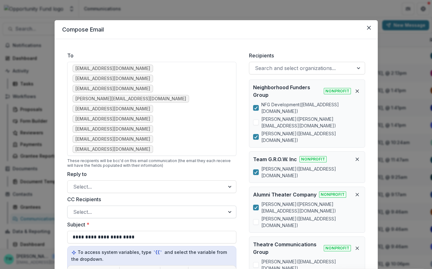
click at [183, 208] on div at bounding box center [146, 212] width 146 height 9
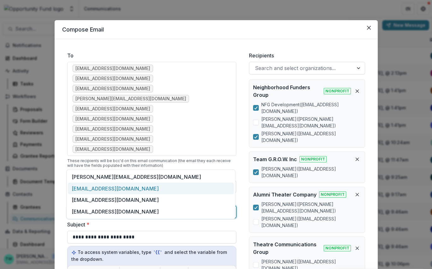
click at [168, 185] on div "twilhelm@theopportunityfund.org" at bounding box center [151, 189] width 166 height 12
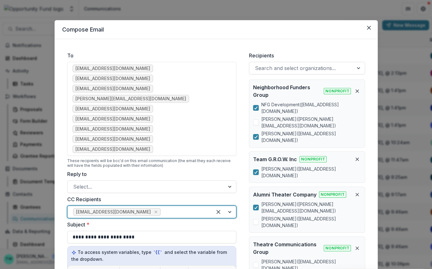
scroll to position [200, 0]
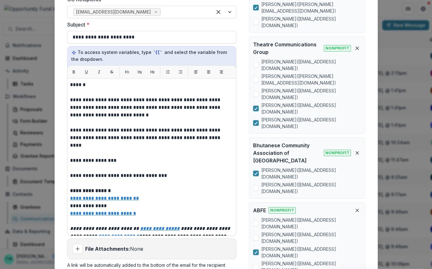
scroll to position [0, 0]
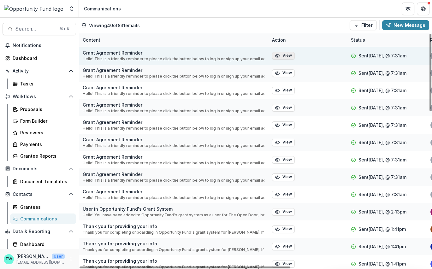
click at [284, 57] on button "View" at bounding box center [283, 56] width 23 height 8
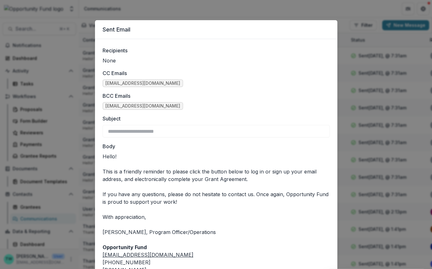
click at [160, 11] on div "**********" at bounding box center [216, 134] width 432 height 269
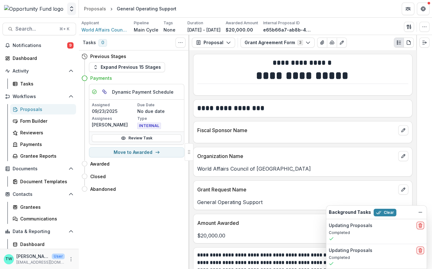
click at [75, 9] on icon "Open entity switcher" at bounding box center [72, 9] width 6 height 6
click at [56, 23] on link "Admin Settings" at bounding box center [40, 24] width 76 height 10
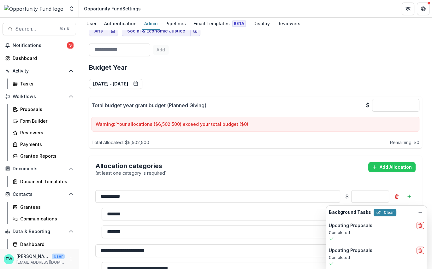
scroll to position [384, 0]
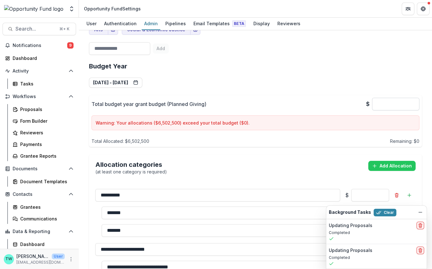
click at [350, 102] on input "*" at bounding box center [395, 104] width 47 height 13
click at [350, 98] on input "*" at bounding box center [395, 104] width 47 height 13
drag, startPoint x: 414, startPoint y: 101, endPoint x: 400, endPoint y: 101, distance: 13.9
click at [350, 101] on input "*" at bounding box center [395, 104] width 47 height 13
click at [350, 101] on input "**" at bounding box center [395, 104] width 47 height 13
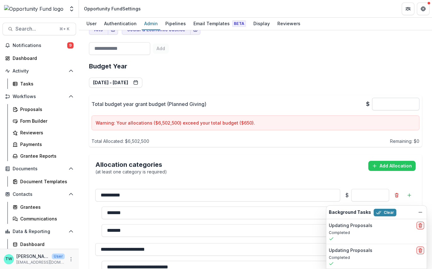
click at [350, 101] on input "***" at bounding box center [395, 104] width 47 height 13
click at [350, 101] on input "****" at bounding box center [395, 104] width 47 height 13
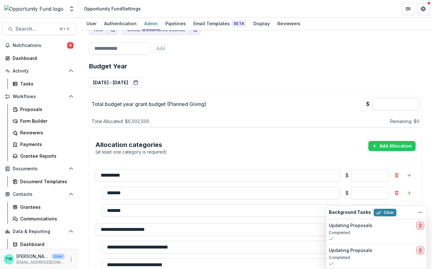
type input "*******"
click at [286, 135] on div "Allocation categories (at least one category is required) Add Allocation" at bounding box center [255, 148] width 333 height 27
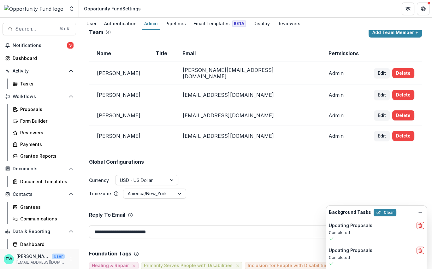
scroll to position [0, 0]
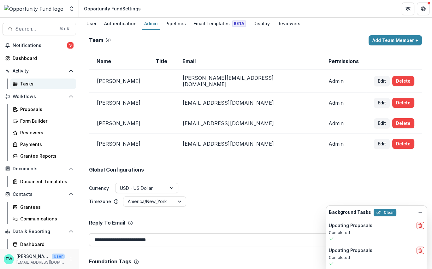
click at [23, 82] on div "Tasks" at bounding box center [45, 84] width 51 height 7
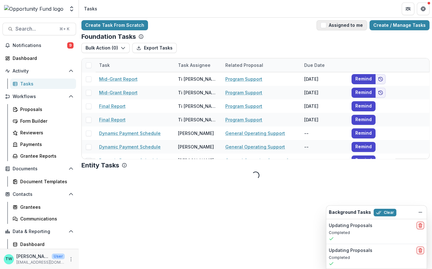
click at [326, 27] on span "button" at bounding box center [324, 25] width 6 height 6
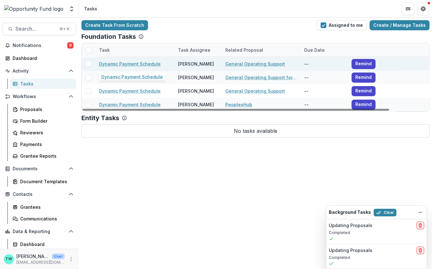
click at [129, 63] on link "Dynamic Payment Schedule" at bounding box center [130, 64] width 62 height 7
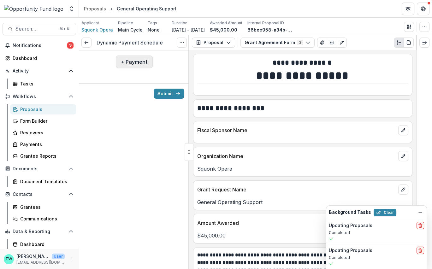
click at [134, 60] on button "+ Payment" at bounding box center [134, 62] width 37 height 13
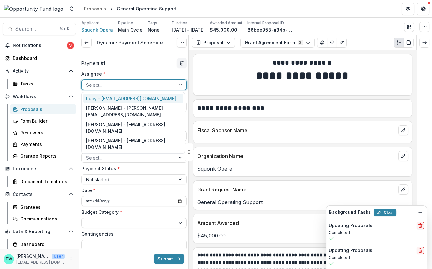
click at [129, 83] on div at bounding box center [128, 85] width 85 height 8
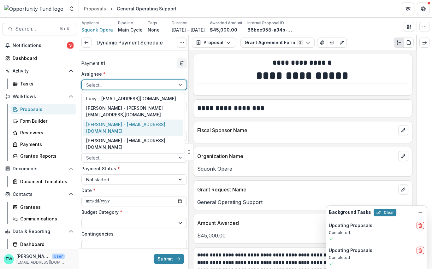
click at [131, 126] on div "Jake Goodman - jgoodman@theopportunityfund.org" at bounding box center [133, 128] width 100 height 16
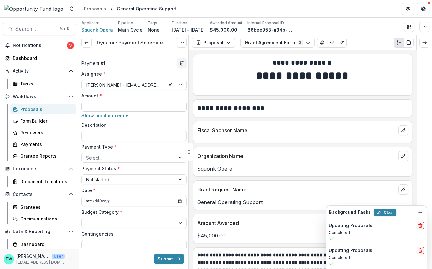
click at [122, 106] on input "Amount *" at bounding box center [133, 107] width 105 height 10
type input "*******"
click at [117, 157] on div at bounding box center [128, 158] width 85 height 8
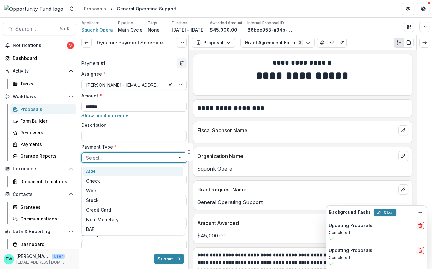
click at [115, 173] on div "ACH" at bounding box center [133, 172] width 100 height 10
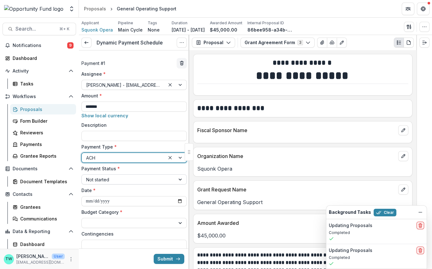
click at [116, 179] on div at bounding box center [128, 180] width 85 height 8
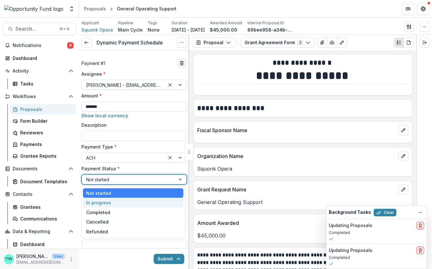
click at [115, 206] on div "In progress" at bounding box center [133, 203] width 100 height 10
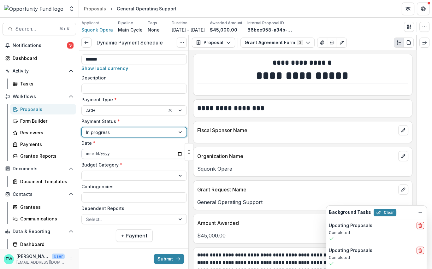
scroll to position [49, 0]
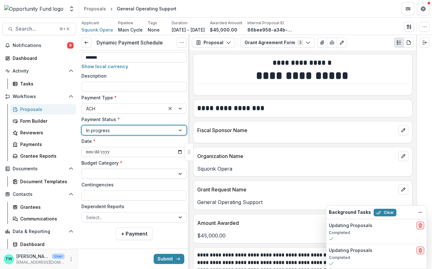
click at [126, 171] on div at bounding box center [128, 174] width 85 height 8
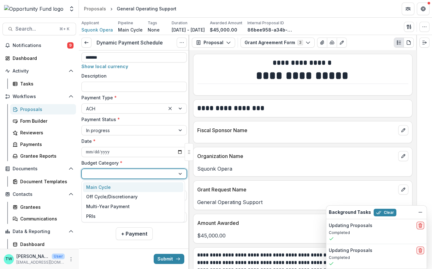
click at [121, 188] on div "Main Cycle" at bounding box center [133, 187] width 100 height 10
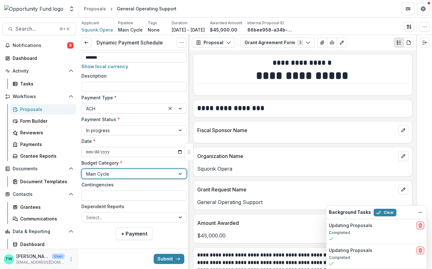
scroll to position [55, 0]
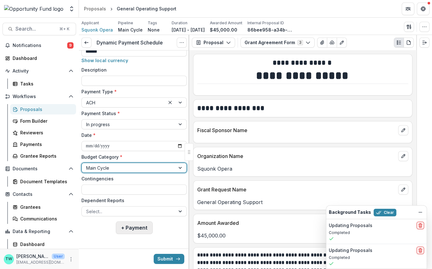
click at [139, 230] on button "+ Payment" at bounding box center [134, 228] width 37 height 13
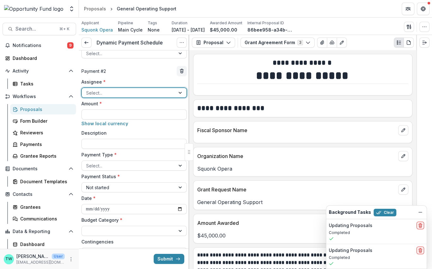
scroll to position [205, 0]
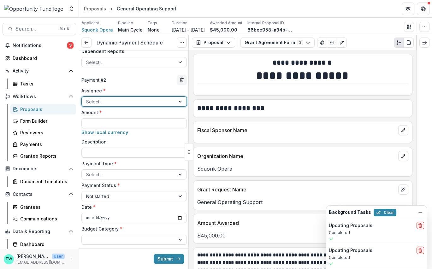
click at [136, 99] on div at bounding box center [128, 102] width 85 height 8
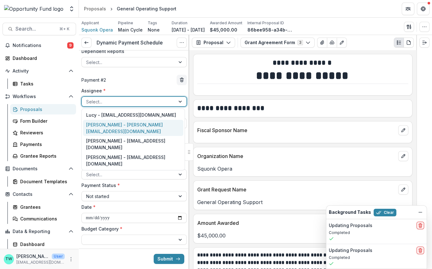
click at [126, 135] on div "Ti Wilhelm - twilhelm@theopportunityfund.org" at bounding box center [133, 128] width 100 height 16
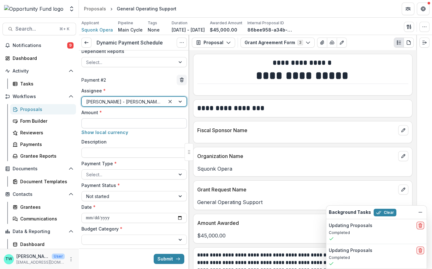
click at [114, 123] on input "Amount *" at bounding box center [133, 123] width 105 height 10
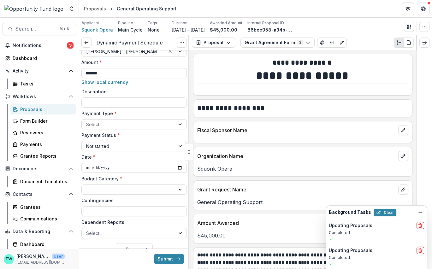
scroll to position [256, 0]
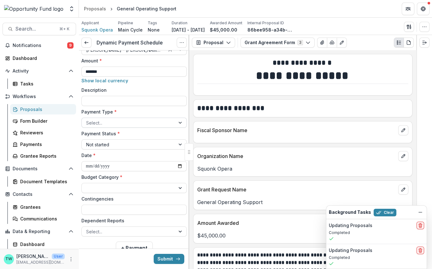
type input "*******"
click at [132, 122] on div at bounding box center [128, 123] width 85 height 8
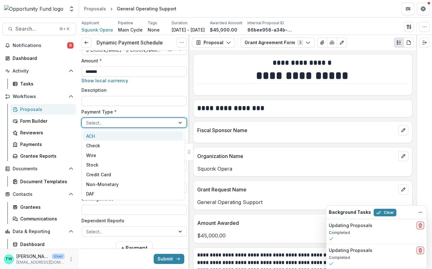
click at [132, 140] on div "ACH" at bounding box center [133, 136] width 100 height 10
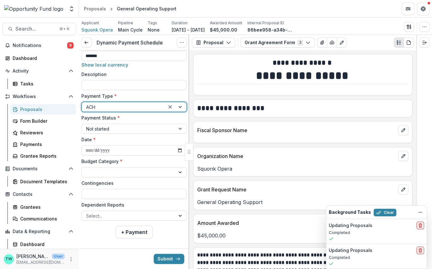
scroll to position [276, 0]
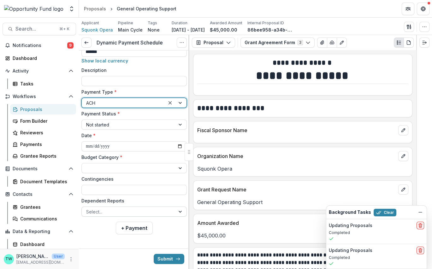
click at [136, 214] on div at bounding box center [128, 212] width 85 height 8
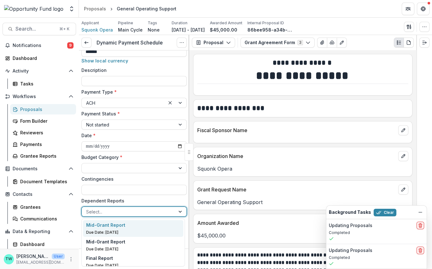
click at [130, 231] on p "Due Date: Aug 15, 2026" at bounding box center [133, 233] width 94 height 6
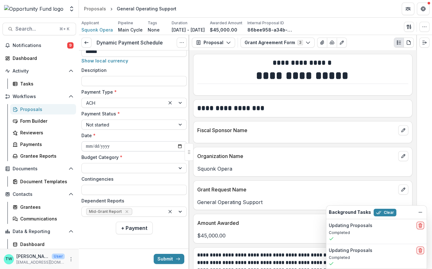
click at [94, 146] on input "**********" at bounding box center [133, 146] width 105 height 10
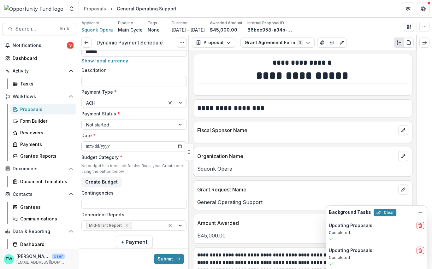
type input "**********"
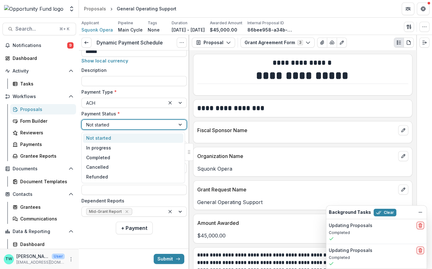
click at [130, 122] on div at bounding box center [128, 125] width 85 height 8
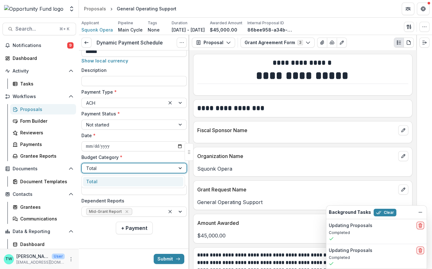
click at [125, 167] on div at bounding box center [128, 168] width 85 height 8
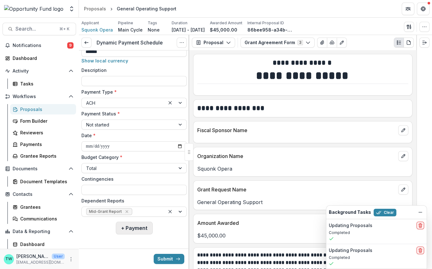
click at [135, 229] on button "+ Payment" at bounding box center [134, 228] width 37 height 13
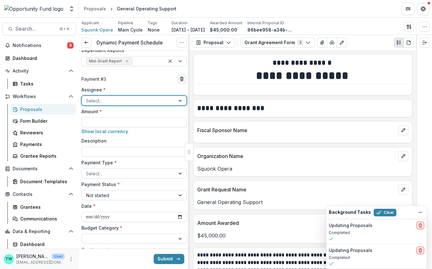
scroll to position [428, 0]
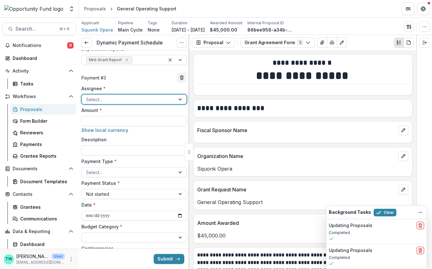
click at [130, 101] on div at bounding box center [128, 100] width 85 height 8
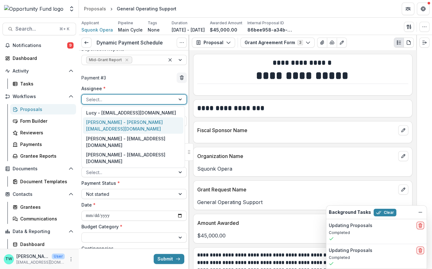
click at [127, 125] on div "Ti Wilhelm - twilhelm@theopportunityfund.org" at bounding box center [133, 125] width 100 height 16
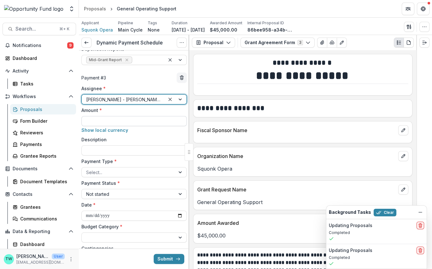
click at [116, 121] on input "Amount *" at bounding box center [133, 121] width 105 height 10
type input "*******"
click at [128, 174] on div at bounding box center [128, 173] width 85 height 8
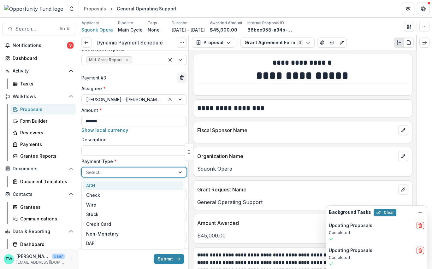
click at [121, 186] on div "ACH" at bounding box center [133, 186] width 100 height 10
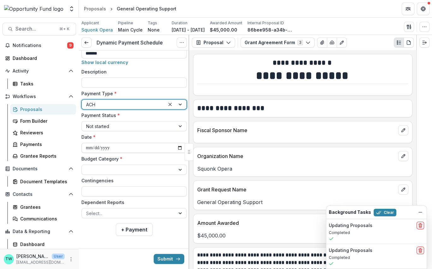
scroll to position [497, 0]
click at [130, 214] on div at bounding box center [128, 213] width 85 height 8
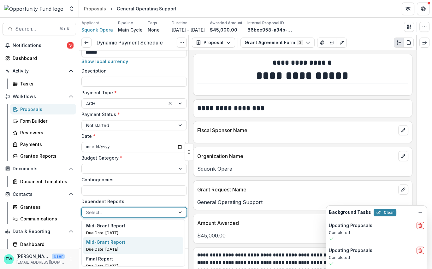
click at [124, 251] on p "Due Date: Aug 15, 2027" at bounding box center [133, 250] width 94 height 6
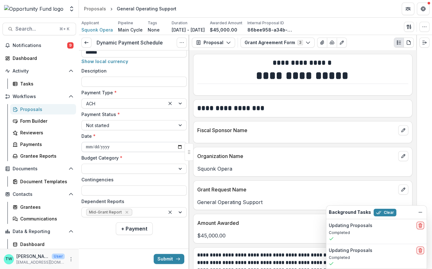
click at [95, 146] on input "**********" at bounding box center [133, 147] width 105 height 10
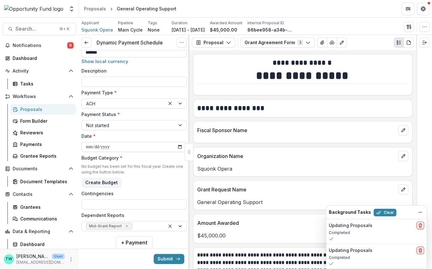
type input "**********"
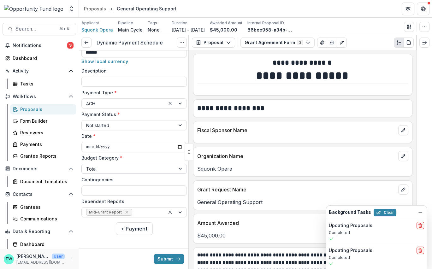
click at [120, 169] on div at bounding box center [128, 169] width 85 height 8
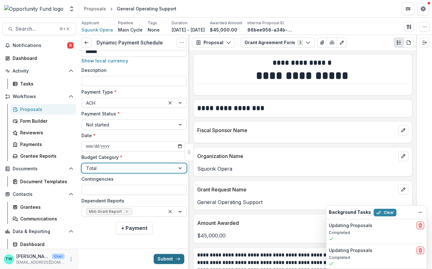
click at [165, 259] on button "Submit" at bounding box center [169, 259] width 31 height 10
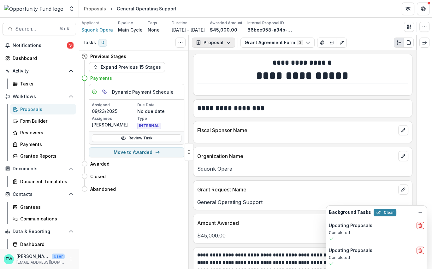
click at [221, 41] on button "Proposal" at bounding box center [213, 43] width 43 height 10
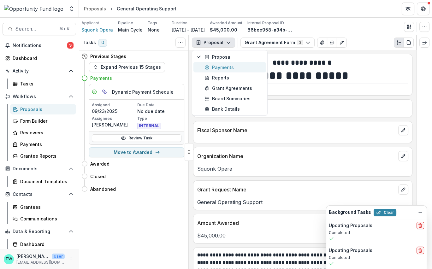
click at [218, 70] on div "Payments" at bounding box center [234, 67] width 58 height 7
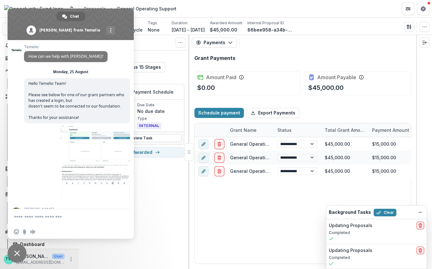
scroll to position [683, 0]
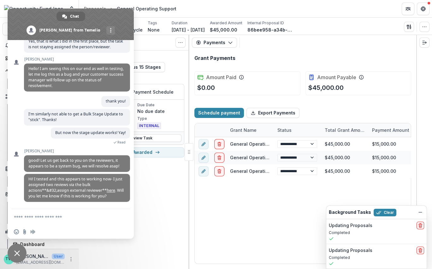
click at [162, 208] on div "Tasks 0 Show Cancelled Tasks Previous Stages Expand Previous 15 Stages Payments…" at bounding box center [134, 152] width 110 height 234
click at [15, 253] on span "Close chat" at bounding box center [17, 254] width 6 height 6
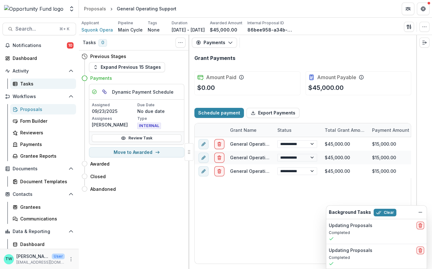
click at [24, 84] on div "Tasks" at bounding box center [45, 84] width 51 height 7
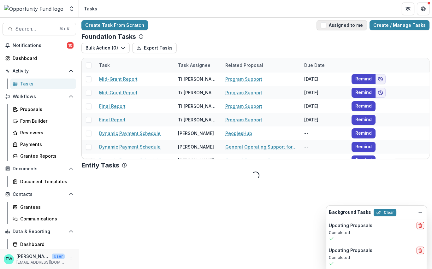
click at [326, 26] on span "button" at bounding box center [324, 25] width 6 height 6
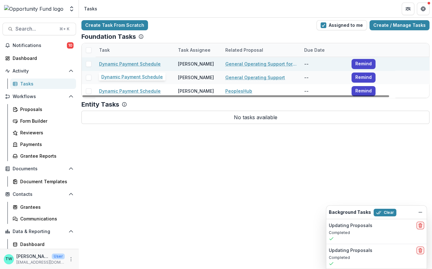
click at [126, 64] on link "Dynamic Payment Schedule" at bounding box center [130, 64] width 62 height 7
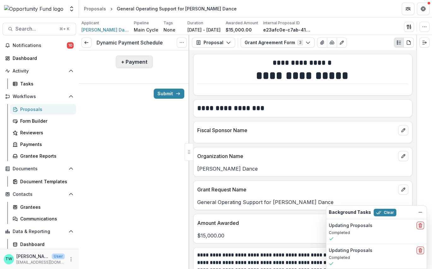
click at [130, 61] on button "+ Payment" at bounding box center [134, 62] width 37 height 13
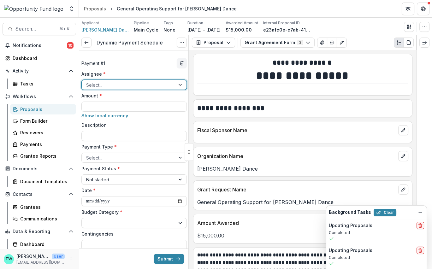
click at [121, 86] on div at bounding box center [128, 85] width 85 height 8
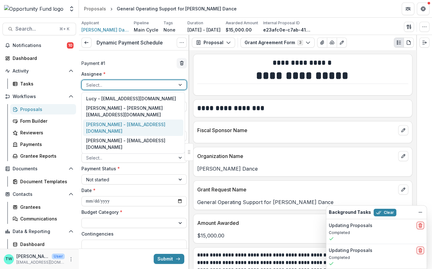
click at [117, 127] on div "Jake Goodman - jgoodman@theopportunityfund.org" at bounding box center [133, 128] width 100 height 16
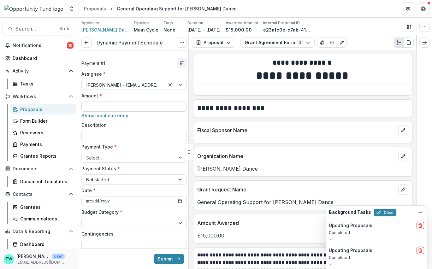
click at [115, 107] on input "Amount *" at bounding box center [133, 107] width 105 height 10
type input "*******"
click at [133, 155] on div at bounding box center [128, 158] width 85 height 8
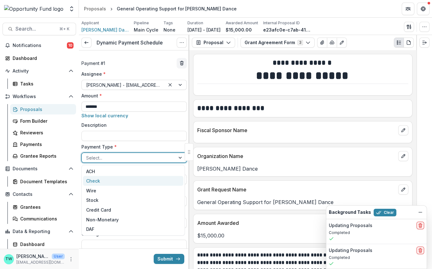
click at [126, 181] on div "Check" at bounding box center [133, 181] width 100 height 10
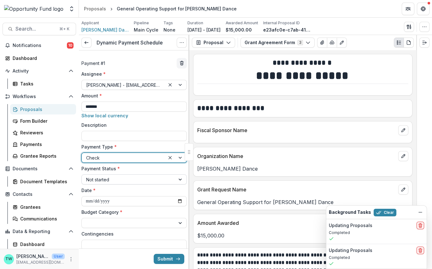
click at [122, 178] on div at bounding box center [128, 180] width 85 height 8
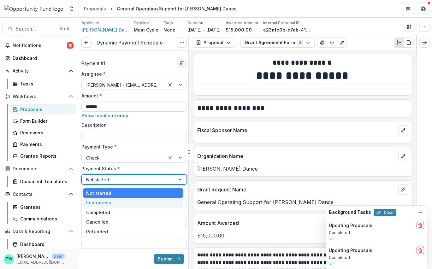
click at [119, 200] on div "In progress" at bounding box center [133, 203] width 100 height 10
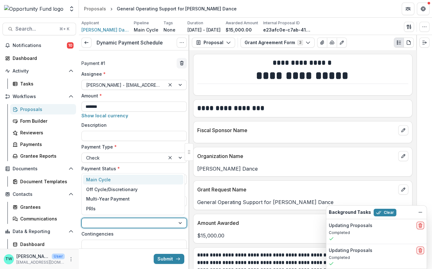
click at [122, 226] on div at bounding box center [128, 223] width 85 height 8
click at [120, 181] on div "Main Cycle" at bounding box center [133, 180] width 100 height 10
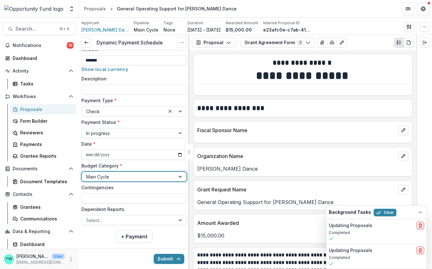
scroll to position [55, 0]
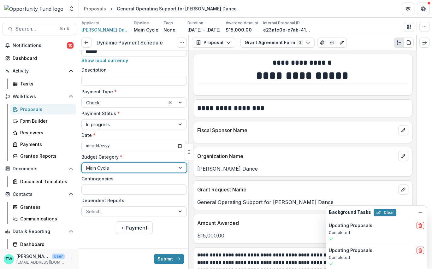
click at [139, 215] on div at bounding box center [128, 212] width 85 height 8
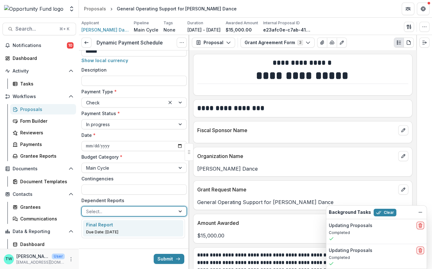
click at [139, 215] on div at bounding box center [128, 212] width 85 height 8
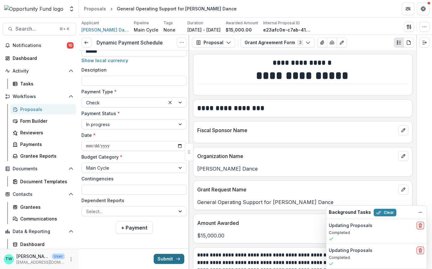
click at [166, 258] on button "Submit" at bounding box center [169, 259] width 31 height 10
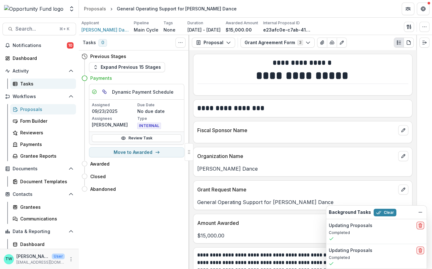
click at [21, 83] on div "Tasks" at bounding box center [45, 84] width 51 height 7
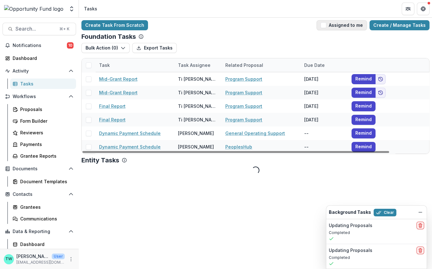
click at [326, 25] on span "button" at bounding box center [324, 25] width 6 height 6
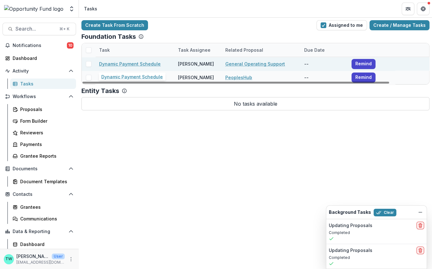
click at [134, 63] on link "Dynamic Payment Schedule" at bounding box center [130, 64] width 62 height 7
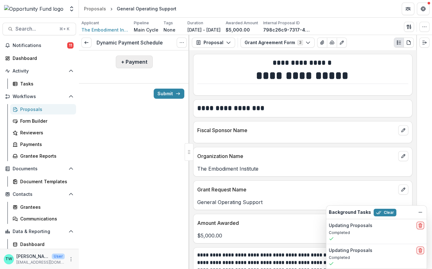
click at [135, 64] on button "+ Payment" at bounding box center [134, 62] width 37 height 13
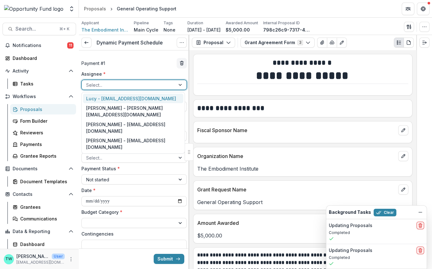
click at [128, 85] on div at bounding box center [128, 85] width 85 height 8
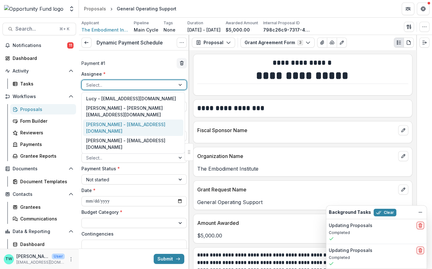
click at [123, 131] on div "Jake Goodman - jgoodman@theopportunityfund.org" at bounding box center [133, 128] width 100 height 16
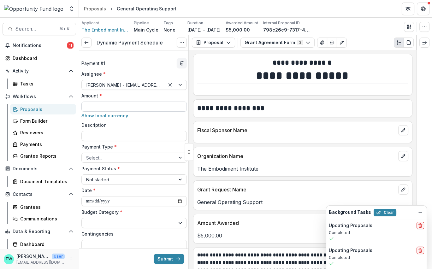
click at [116, 103] on input "Amount *" at bounding box center [133, 107] width 105 height 10
type input "******"
click at [131, 158] on div at bounding box center [128, 158] width 85 height 8
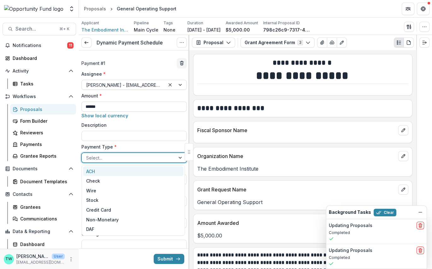
click at [129, 172] on div "ACH" at bounding box center [133, 172] width 100 height 10
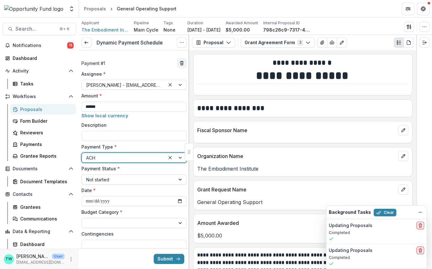
click at [128, 179] on div at bounding box center [128, 180] width 85 height 8
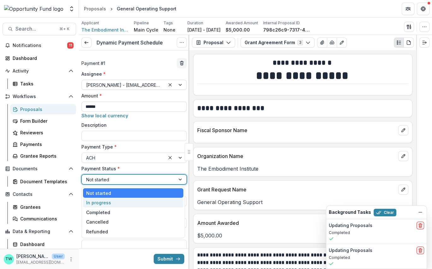
click at [126, 201] on div "In progress" at bounding box center [133, 203] width 100 height 10
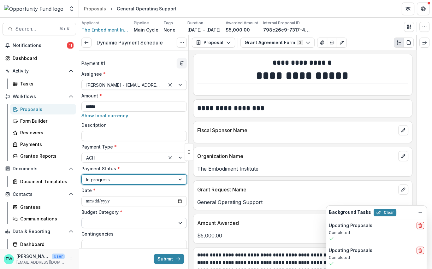
click at [121, 221] on div at bounding box center [128, 223] width 85 height 8
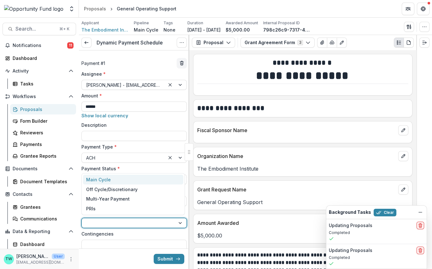
click at [120, 180] on div "Main Cycle" at bounding box center [133, 180] width 100 height 10
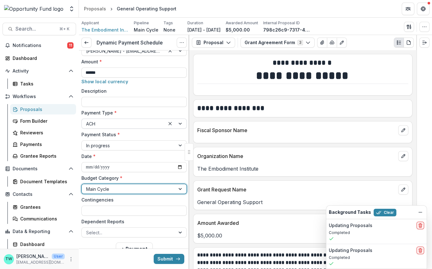
scroll to position [40, 0]
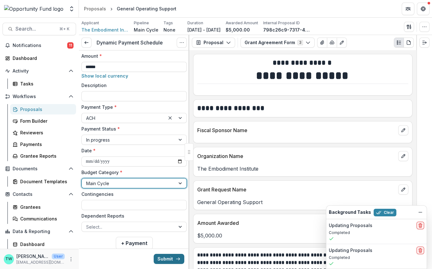
click at [172, 261] on button "Submit" at bounding box center [169, 259] width 31 height 10
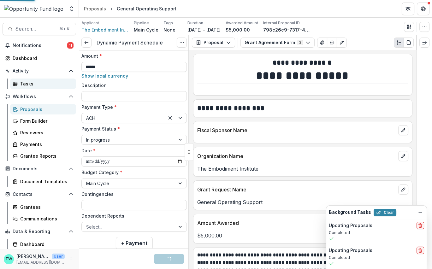
scroll to position [19, 0]
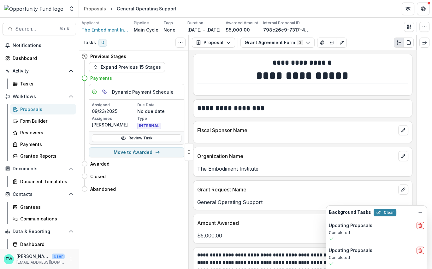
click at [34, 108] on div "Proposals" at bounding box center [45, 109] width 51 height 7
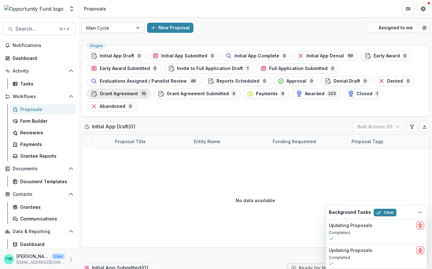
click at [125, 94] on span "Grant Agreement" at bounding box center [119, 93] width 38 height 5
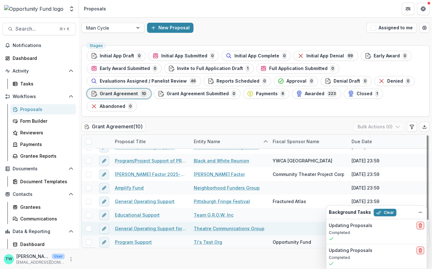
scroll to position [36, 0]
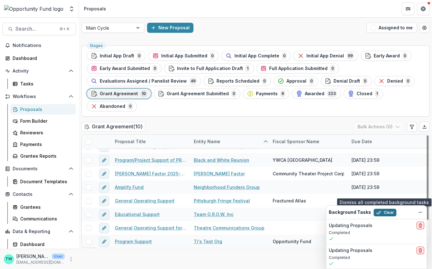
click at [350, 213] on button "Clear" at bounding box center [385, 213] width 23 height 8
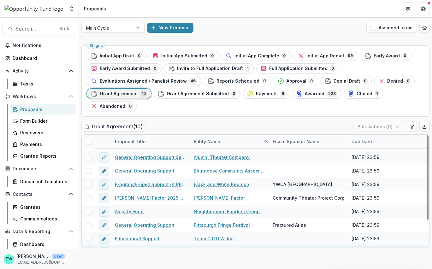
scroll to position [0, 0]
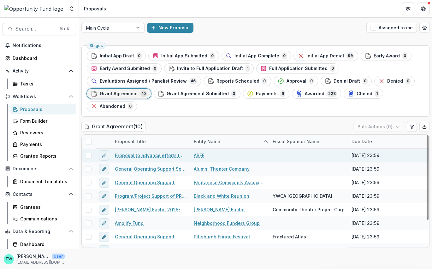
click at [197, 155] on link "ABFE" at bounding box center [199, 155] width 11 height 7
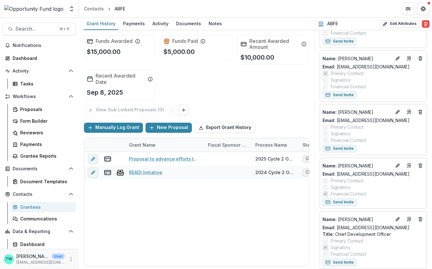
scroll to position [213, 0]
click at [72, 9] on icon "Open entity switcher" at bounding box center [72, 9] width 6 height 6
click at [43, 23] on link "Admin Settings" at bounding box center [40, 24] width 76 height 10
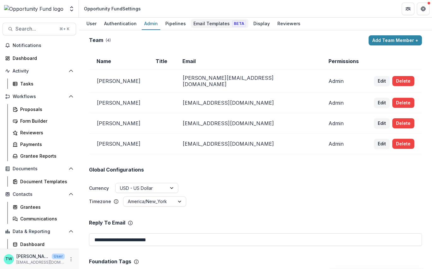
click at [218, 24] on div "Email Templates Beta" at bounding box center [219, 23] width 57 height 9
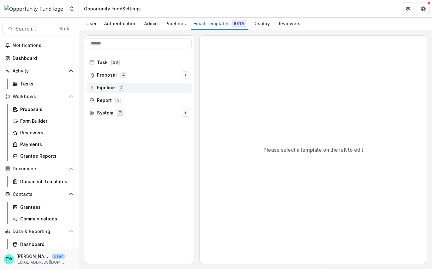
click at [92, 88] on icon at bounding box center [91, 87] width 5 height 5
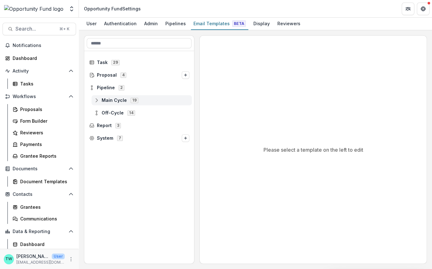
click at [97, 101] on circle at bounding box center [96, 101] width 1 height 1
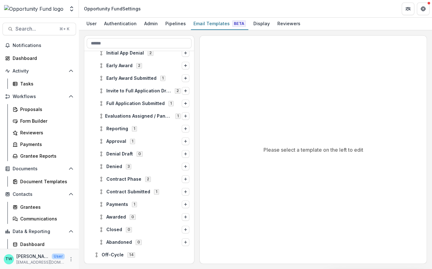
scroll to position [119, 0]
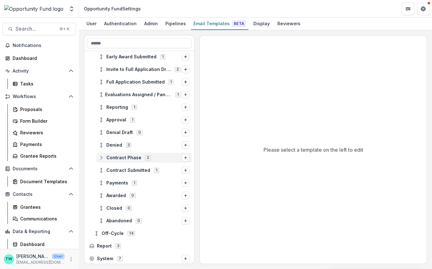
click at [102, 156] on icon at bounding box center [101, 157] width 5 height 5
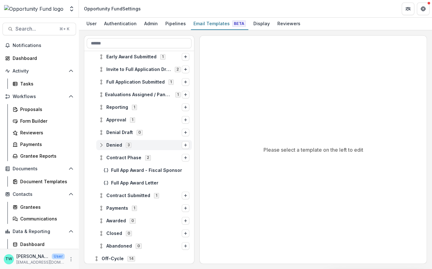
scroll to position [145, 0]
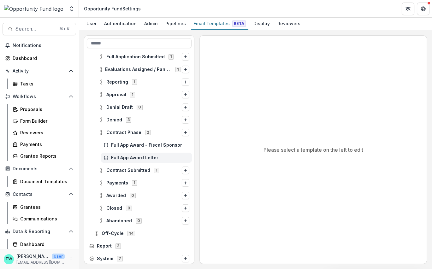
click at [110, 158] on div "Full App Award Letter" at bounding box center [146, 158] width 91 height 10
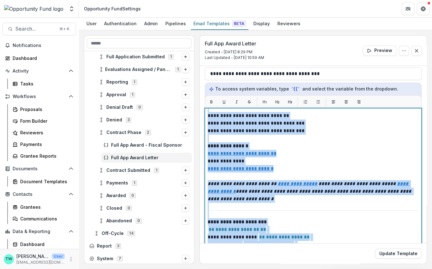
scroll to position [120, 0]
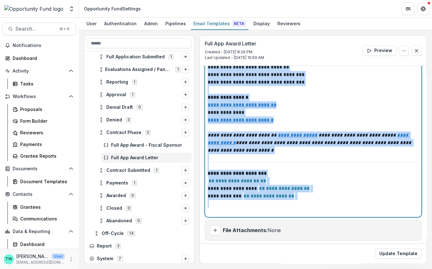
drag, startPoint x: 207, startPoint y: 183, endPoint x: 295, endPoint y: 212, distance: 92.1
click at [295, 212] on div "**********" at bounding box center [313, 94] width 211 height 243
copy div "**********"
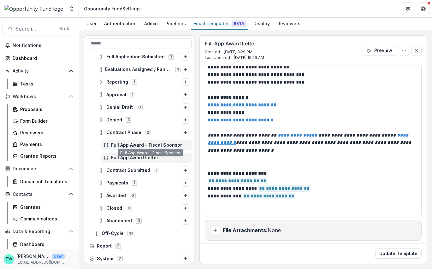
click at [143, 141] on div "Full App Award - Fiscal Sponsor" at bounding box center [146, 145] width 91 height 10
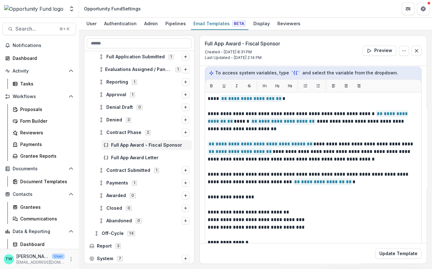
scroll to position [92, 0]
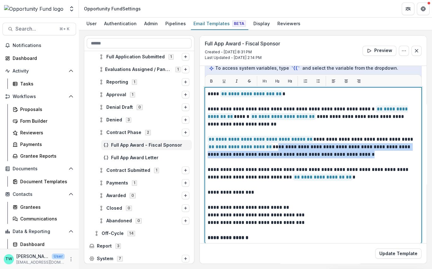
drag, startPoint x: 358, startPoint y: 153, endPoint x: 265, endPoint y: 147, distance: 93.0
click at [265, 147] on p "**********" at bounding box center [312, 192] width 208 height 205
copy p "**********"
